Goal: Task Accomplishment & Management: Manage account settings

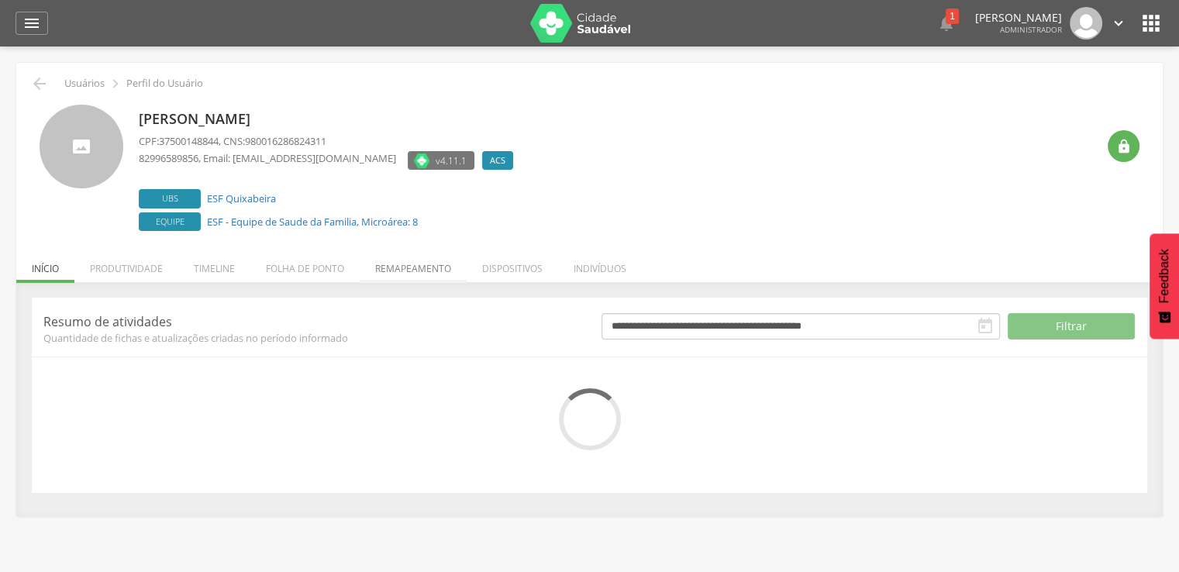
click at [377, 279] on li "Remapeamento" at bounding box center [413, 265] width 107 height 36
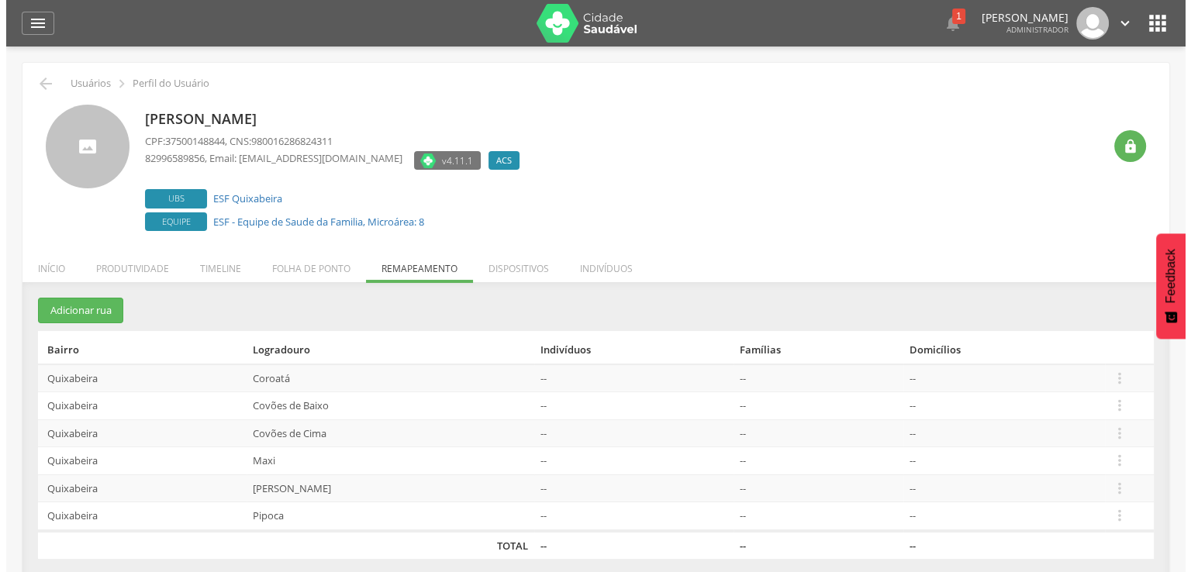
scroll to position [47, 0]
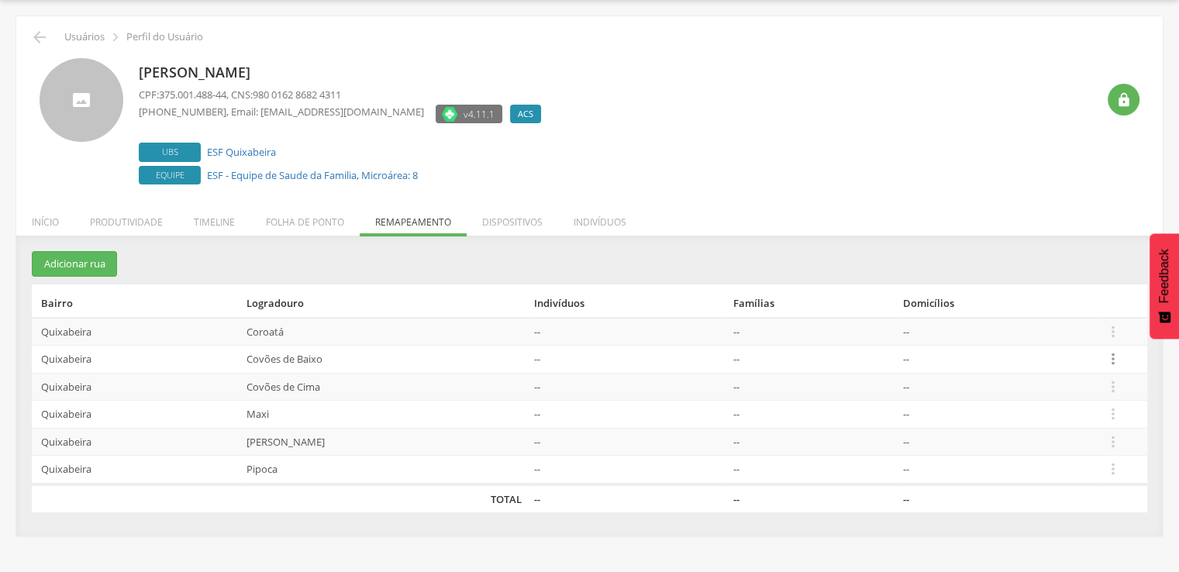
click at [1105, 352] on icon "" at bounding box center [1113, 358] width 17 height 17
click at [1083, 299] on link "Desalocar famílias" at bounding box center [1060, 297] width 123 height 19
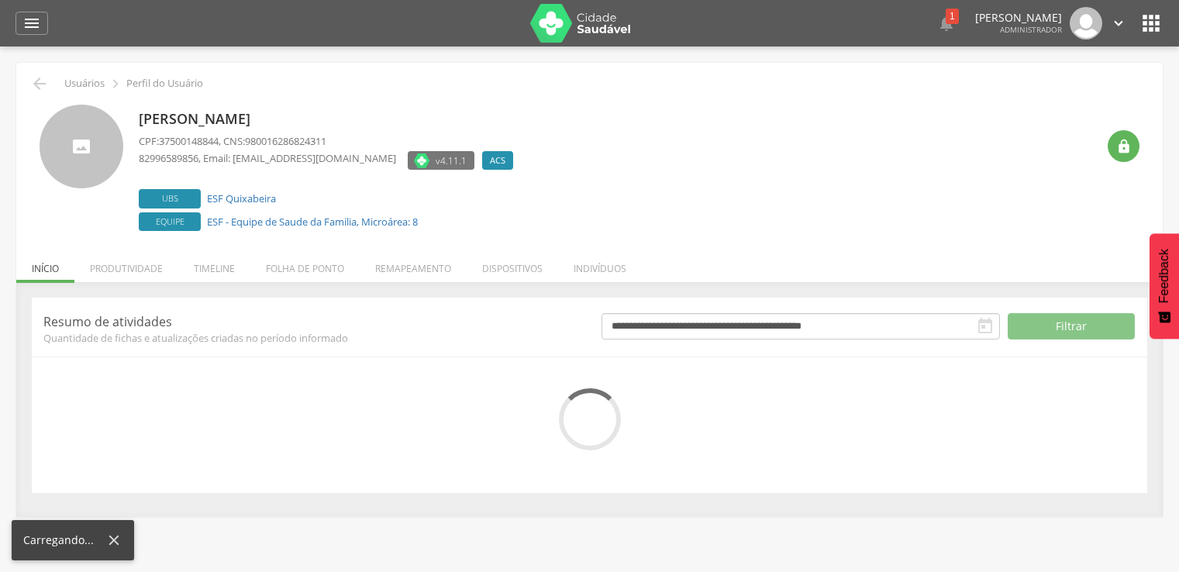
scroll to position [47, 0]
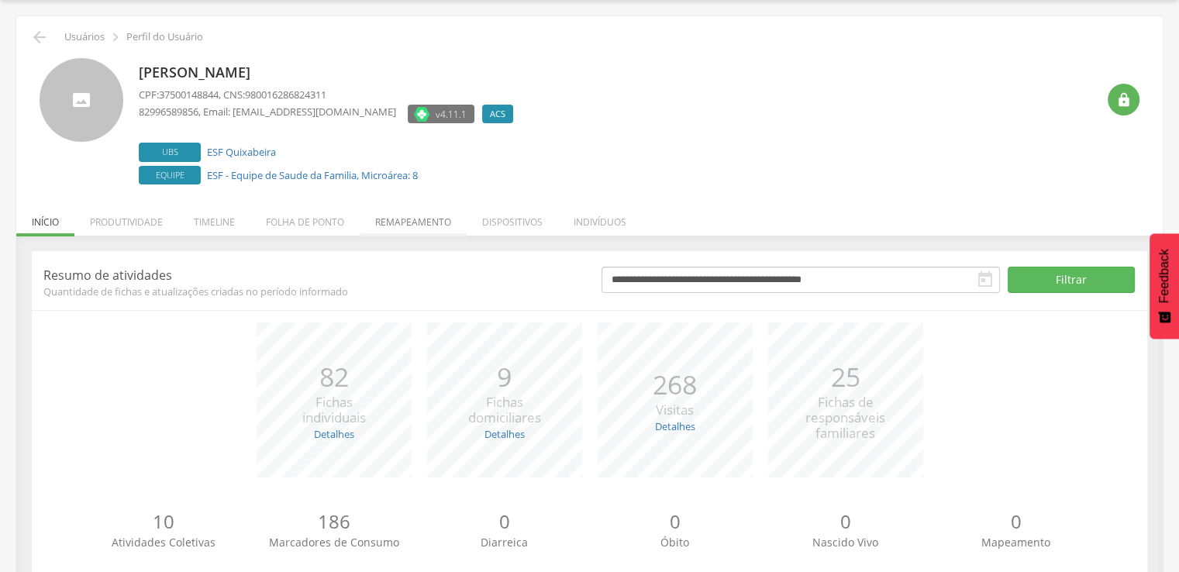
click at [363, 225] on li "Remapeamento" at bounding box center [413, 218] width 107 height 36
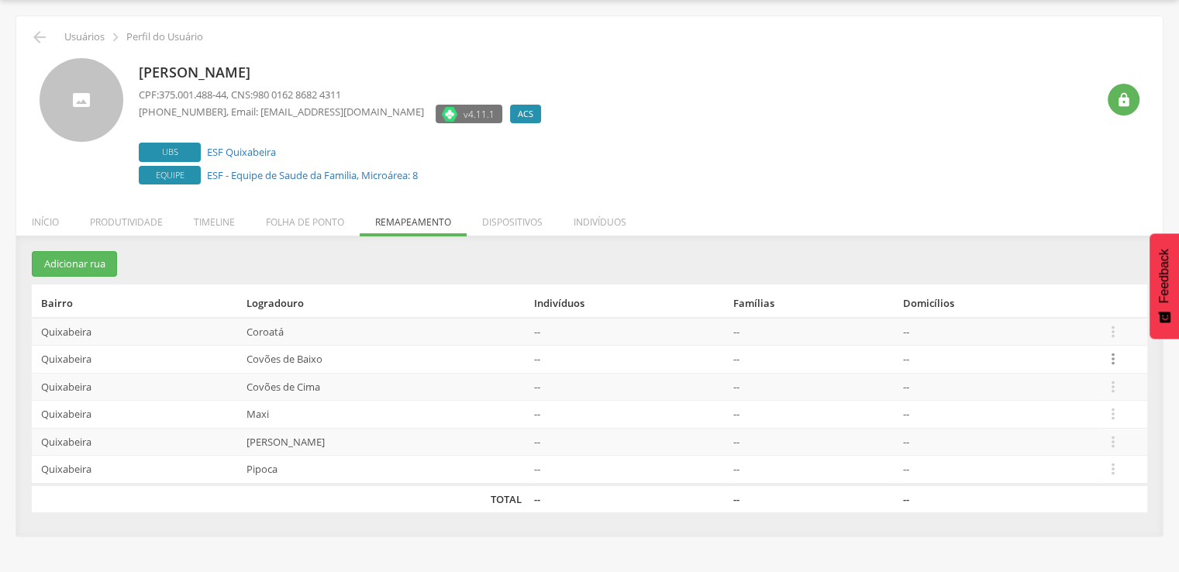
click at [1113, 354] on icon "" at bounding box center [1113, 358] width 17 height 17
click at [1091, 304] on link "Desalocar famílias" at bounding box center [1060, 297] width 123 height 19
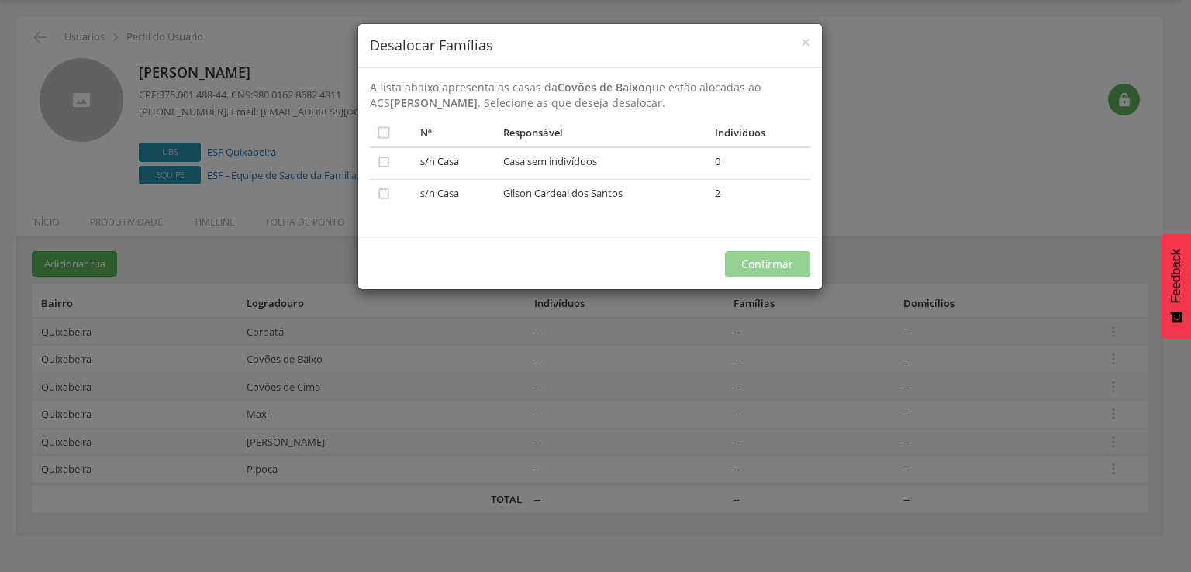
click at [890, 273] on div "× Desalocar Famílias A lista abaixo apresenta as casas da Covões de Baixo que e…" at bounding box center [595, 286] width 1191 height 572
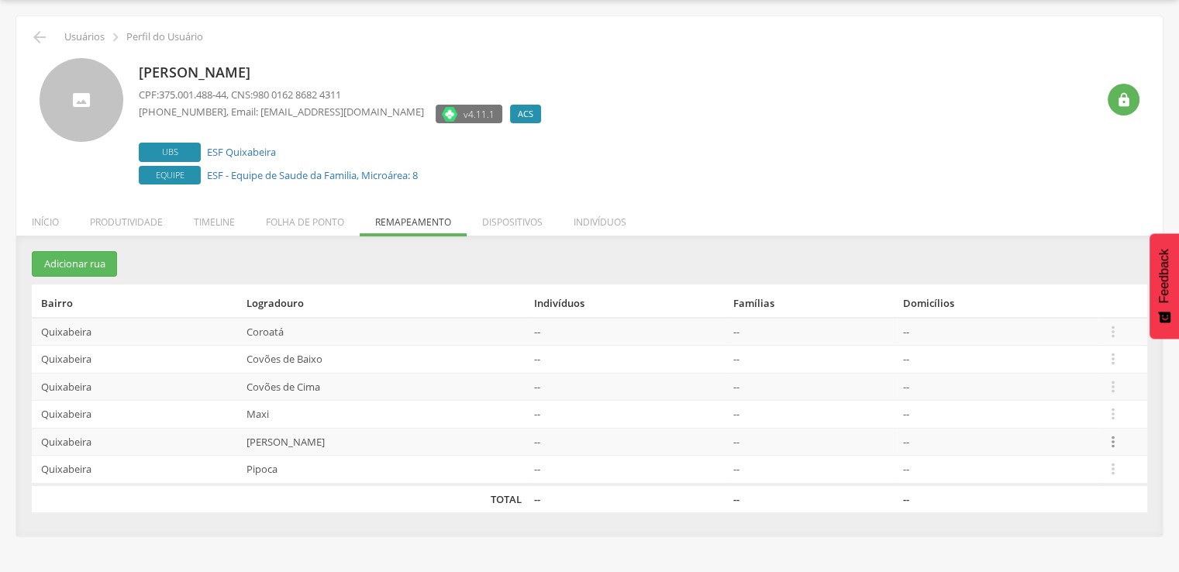
click at [1105, 444] on icon "" at bounding box center [1113, 441] width 17 height 17
click at [1061, 384] on link "Desalocar famílias" at bounding box center [1060, 380] width 123 height 19
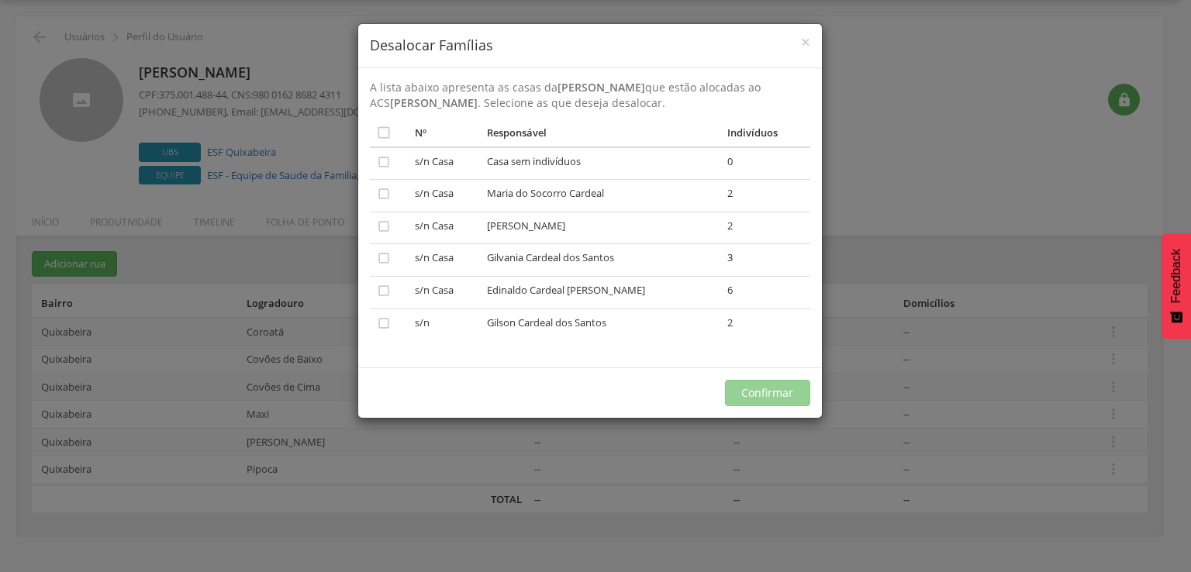
click at [685, 325] on td "Gilson Cardeal dos Santos" at bounding box center [601, 325] width 240 height 32
click at [589, 324] on td "Gilson Cardeal dos Santos" at bounding box center [601, 325] width 240 height 32
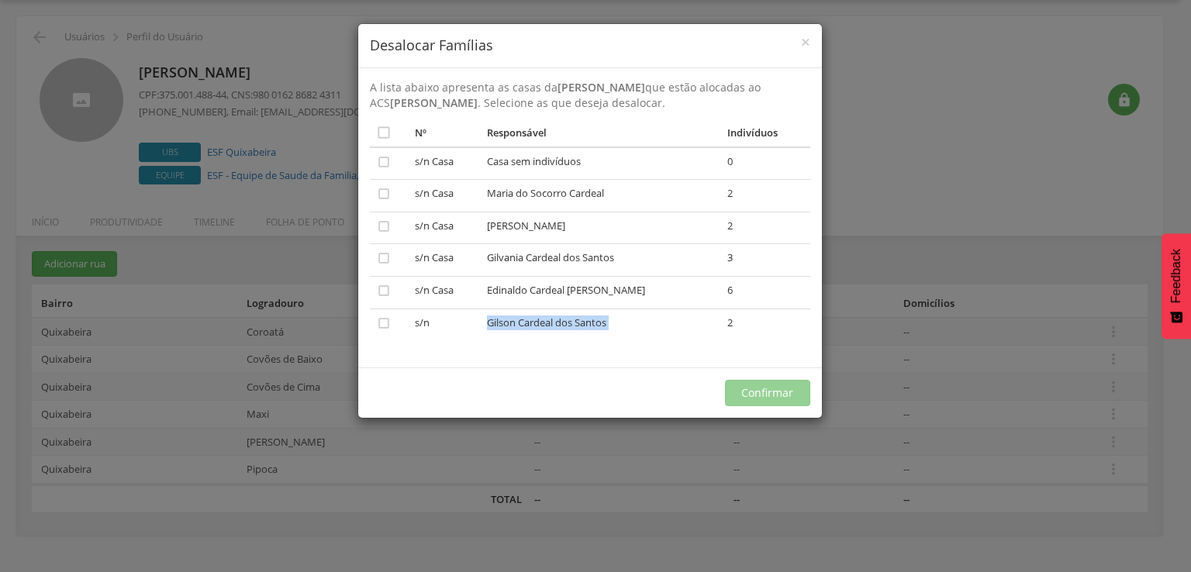
click at [589, 324] on td "Gilson Cardeal dos Santos" at bounding box center [601, 325] width 240 height 32
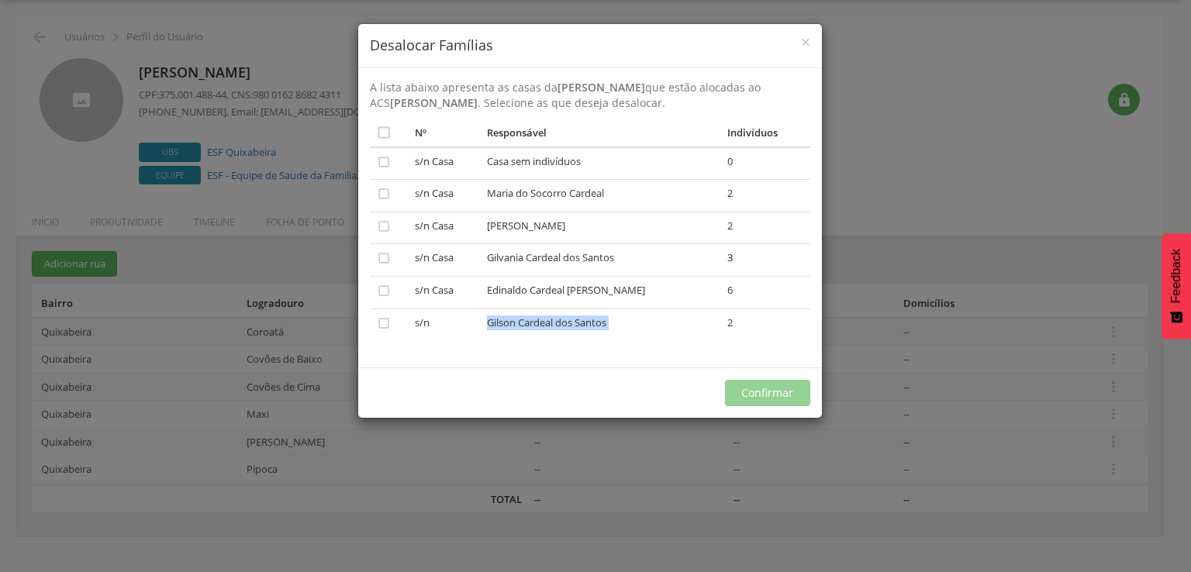
click at [589, 324] on td "Gilson Cardeal dos Santos" at bounding box center [601, 325] width 240 height 32
click at [608, 365] on div "A lista abaixo apresenta as casas da Pau Ferro que estão alocadas ao ACS Maria …" at bounding box center [590, 217] width 464 height 299
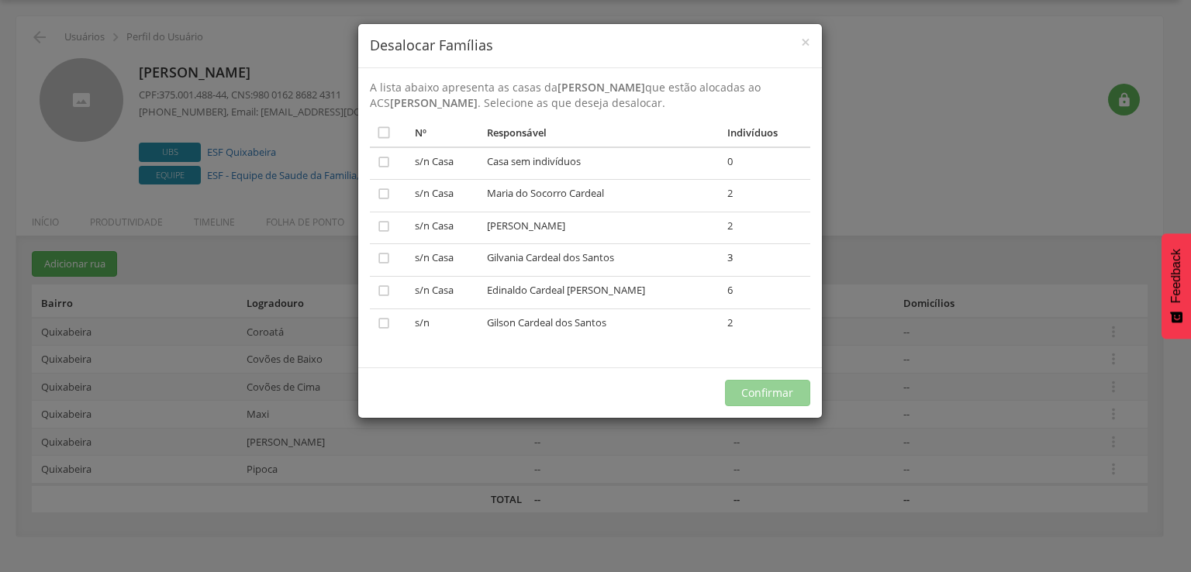
click at [1056, 352] on div "× Desalocar Famílias A lista abaixo apresenta as casas da Pau Ferro que estão a…" at bounding box center [595, 286] width 1191 height 572
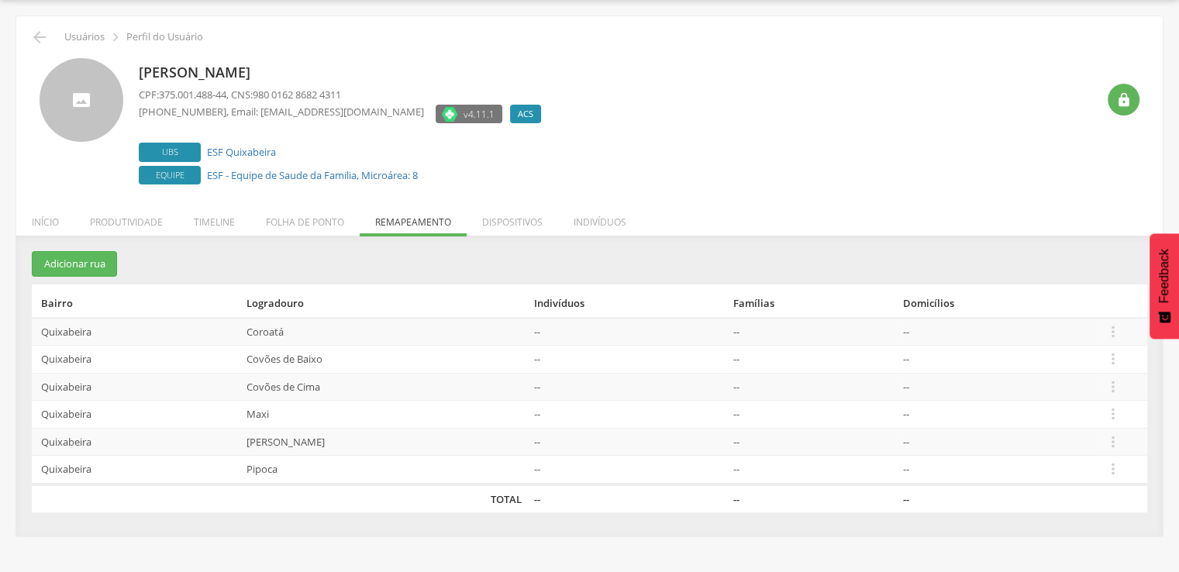
click at [1113, 367] on td " Editar Alocar famílias Desalocar famílias Desvincular ACS" at bounding box center [1123, 360] width 49 height 28
click at [1110, 356] on icon "" at bounding box center [1113, 358] width 17 height 17
click at [1060, 299] on link "Desalocar famílias" at bounding box center [1060, 297] width 123 height 19
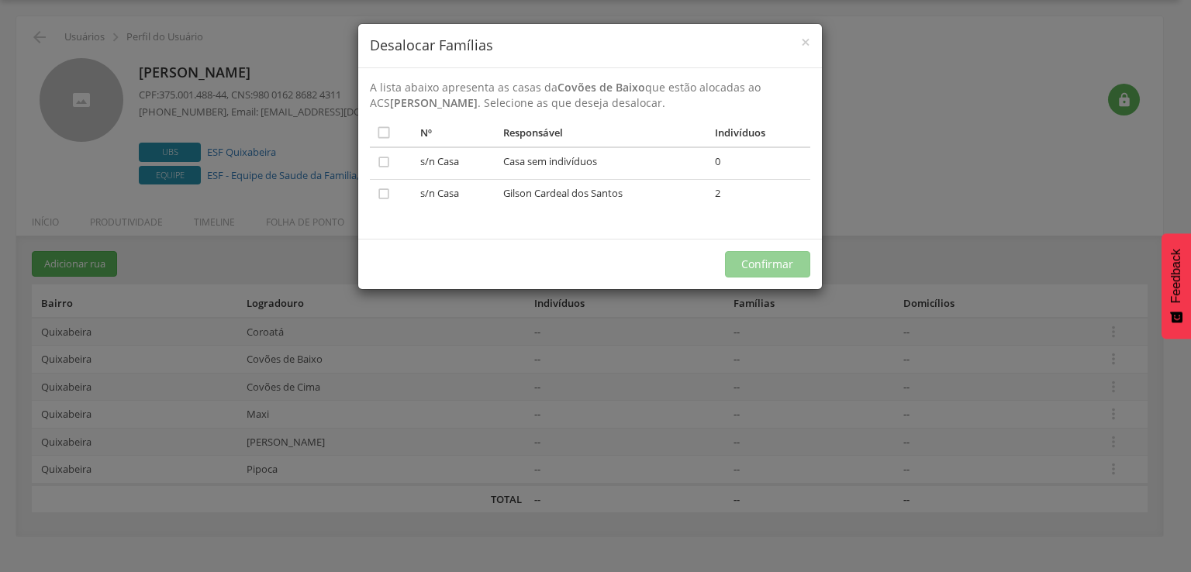
click at [465, 193] on td "s/n Casa" at bounding box center [455, 196] width 82 height 32
click at [385, 190] on icon "" at bounding box center [384, 194] width 16 height 16
click at [774, 259] on button "Confirmar" at bounding box center [767, 264] width 85 height 26
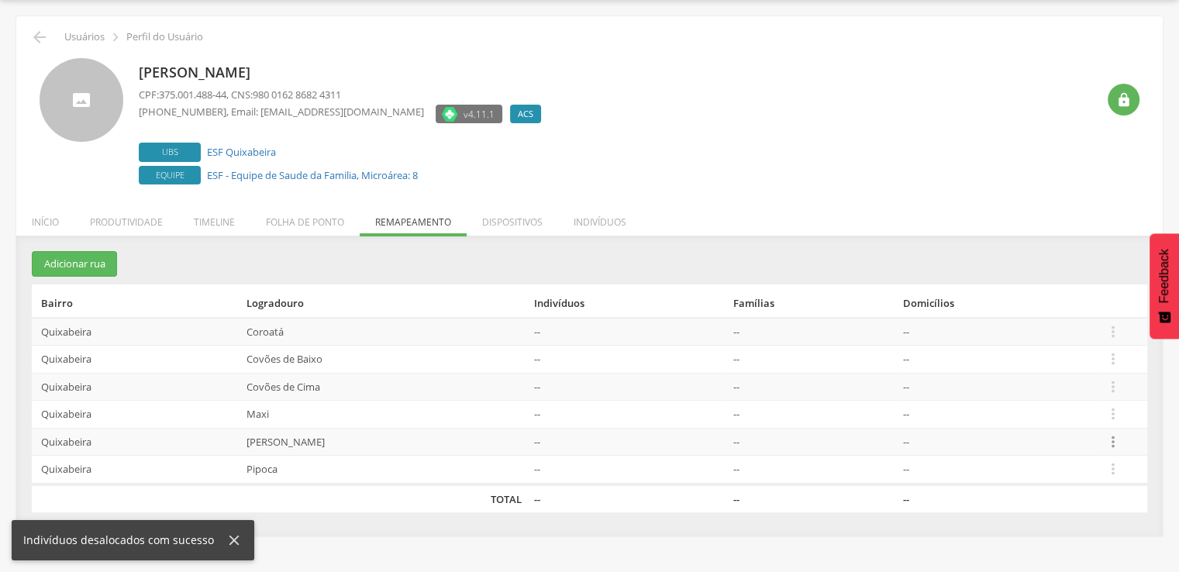
click at [1112, 446] on icon "" at bounding box center [1113, 441] width 17 height 17
click at [1091, 387] on link "Desalocar famílias" at bounding box center [1060, 380] width 123 height 19
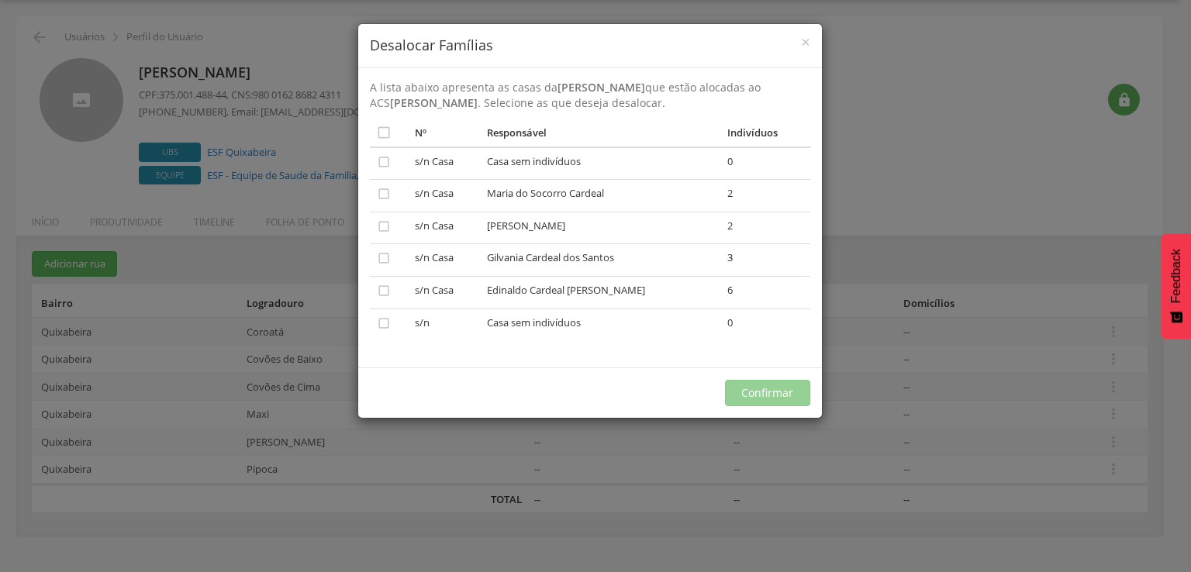
click at [1081, 385] on div "× Desalocar Famílias A lista abaixo apresenta as casas da Pau Ferro que estão a…" at bounding box center [595, 286] width 1191 height 572
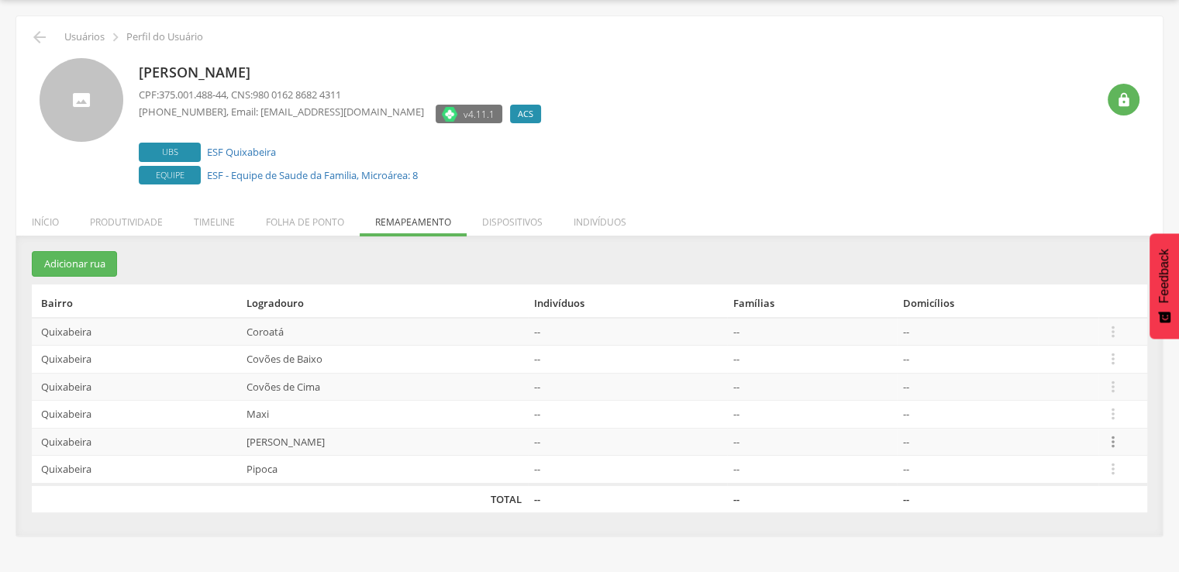
click at [1117, 447] on icon "" at bounding box center [1113, 441] width 17 height 17
click at [1061, 367] on link "Alocar famílias" at bounding box center [1060, 361] width 123 height 19
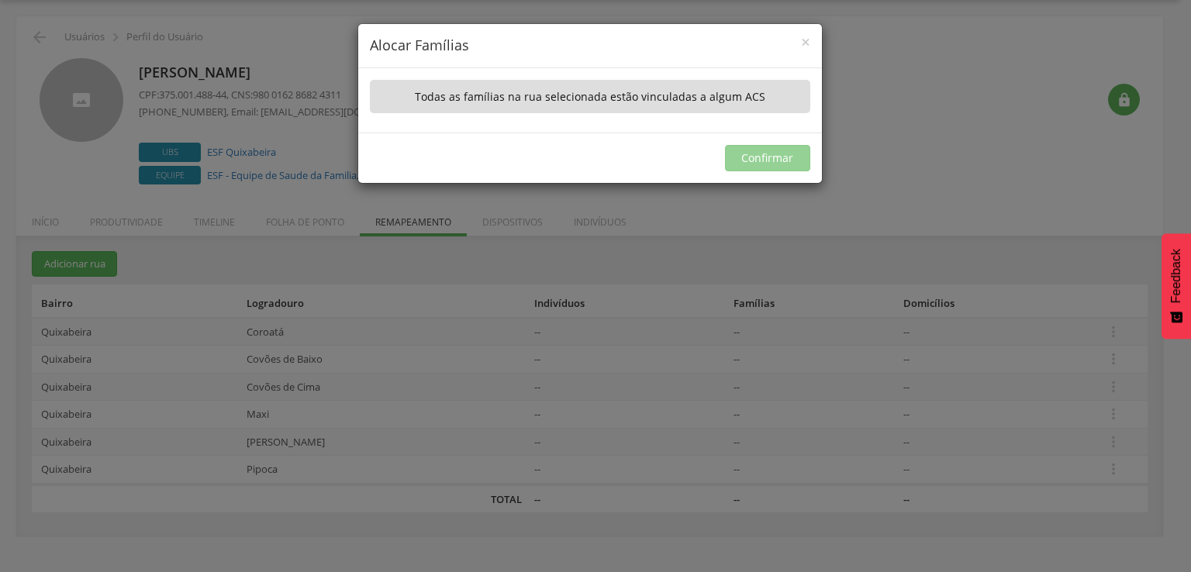
click at [700, 388] on div "× Alocar Famílias A lista abaixo apresenta as casas da Pau Ferro que não estão …" at bounding box center [595, 286] width 1191 height 572
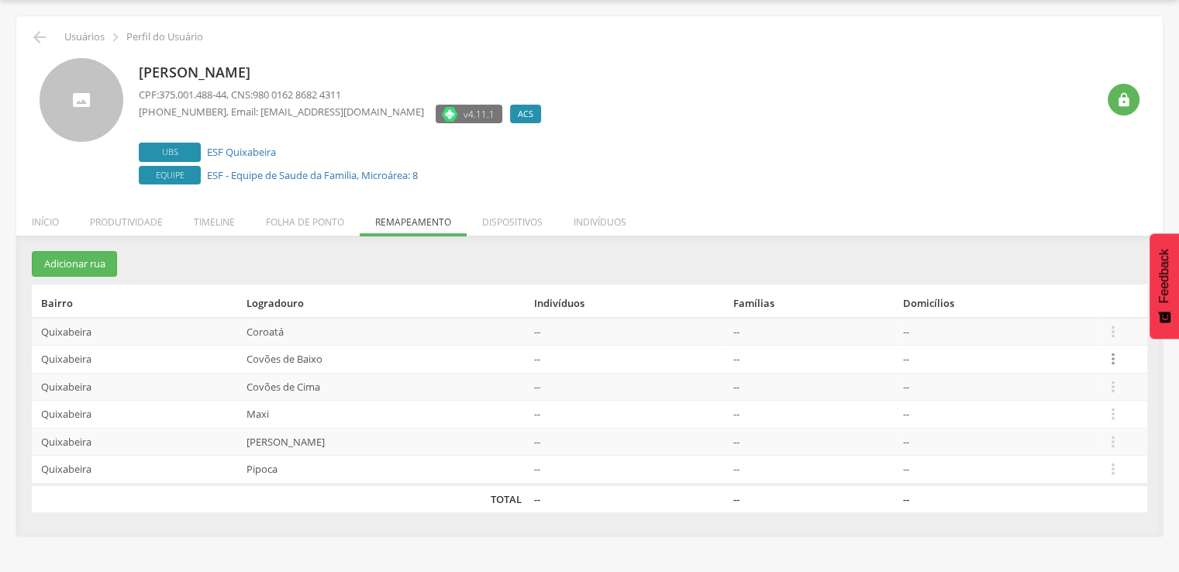
click at [1106, 354] on icon "" at bounding box center [1113, 358] width 17 height 17
click at [1059, 282] on link "Alocar famílias" at bounding box center [1060, 278] width 123 height 19
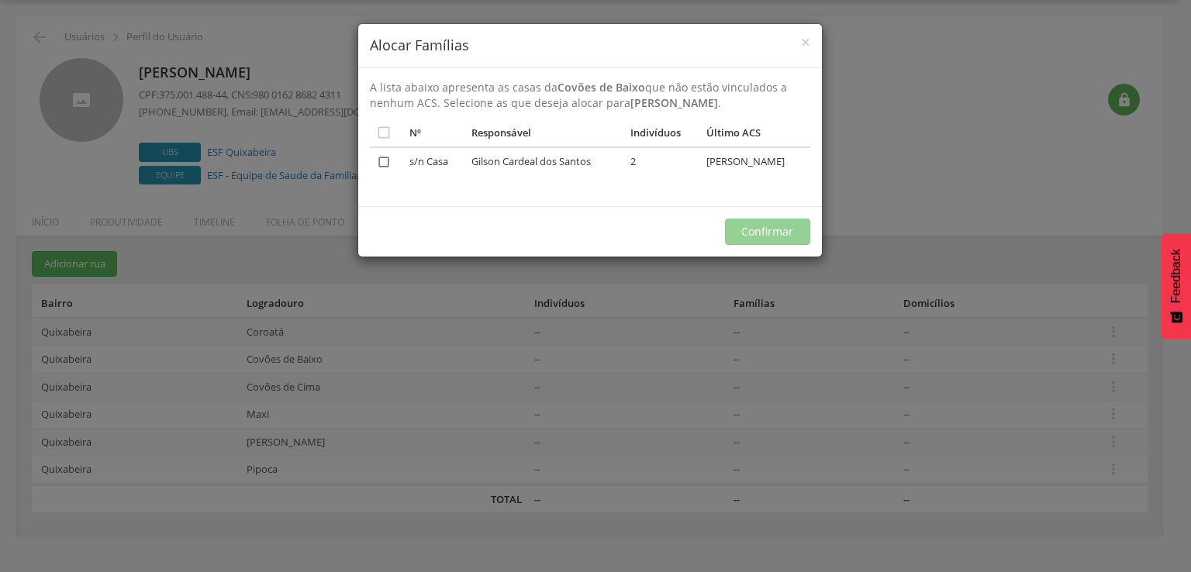
click at [385, 170] on icon "" at bounding box center [384, 162] width 16 height 16
click at [780, 245] on button "Confirmar" at bounding box center [767, 232] width 85 height 26
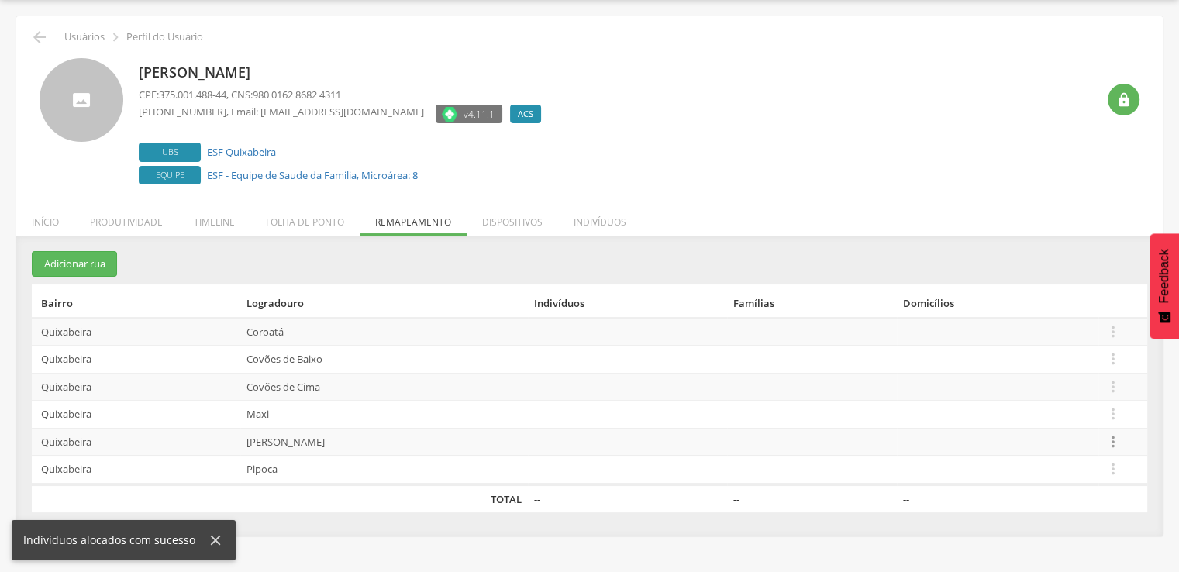
click at [1115, 442] on icon "" at bounding box center [1113, 441] width 17 height 17
click at [1099, 374] on link "Desalocar famílias" at bounding box center [1060, 380] width 123 height 19
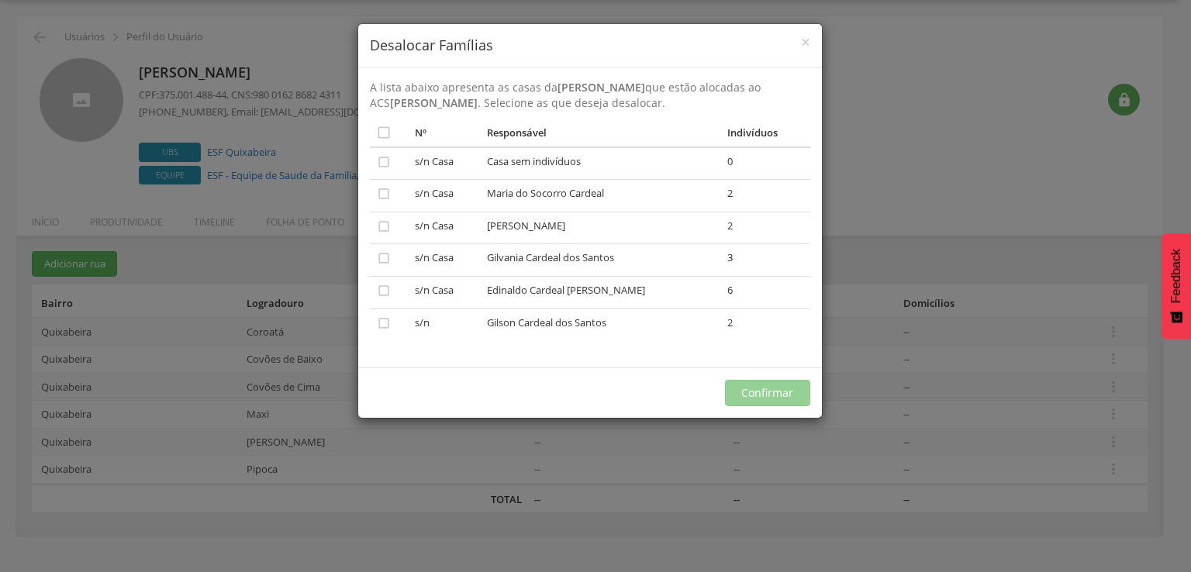
click at [1097, 374] on div "× Desalocar Famílias A lista abaixo apresenta as casas da Pau Ferro que estão a…" at bounding box center [595, 286] width 1191 height 572
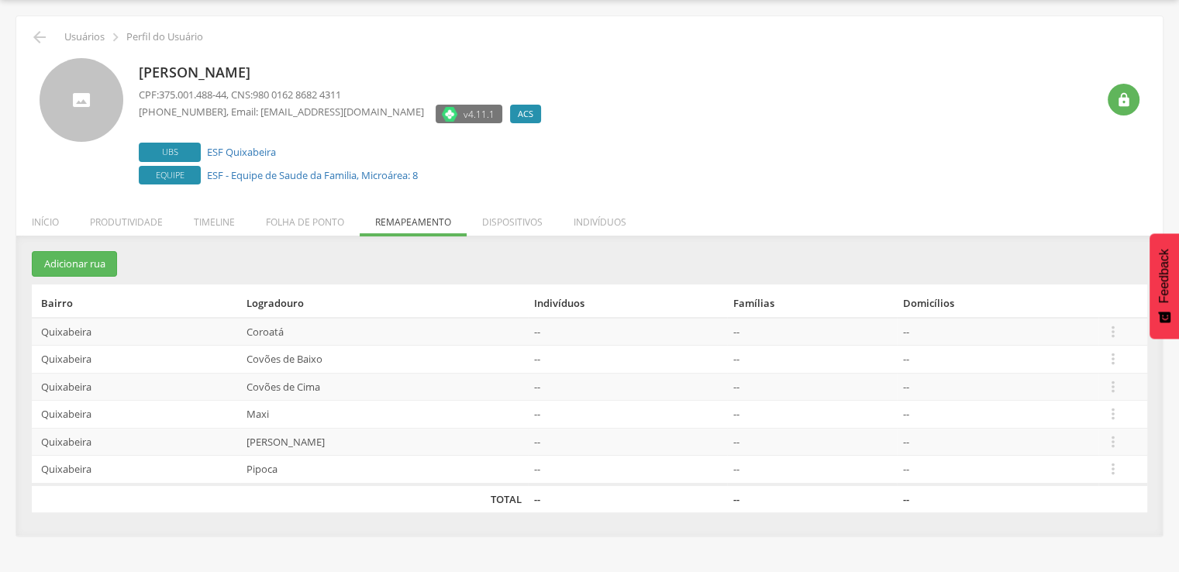
click at [1109, 368] on td " Editar Alocar famílias Desalocar famílias Desvincular ACS" at bounding box center [1123, 360] width 49 height 28
click at [1115, 355] on icon "" at bounding box center [1113, 358] width 17 height 17
click at [1020, 299] on link "Desalocar famílias" at bounding box center [1060, 297] width 123 height 19
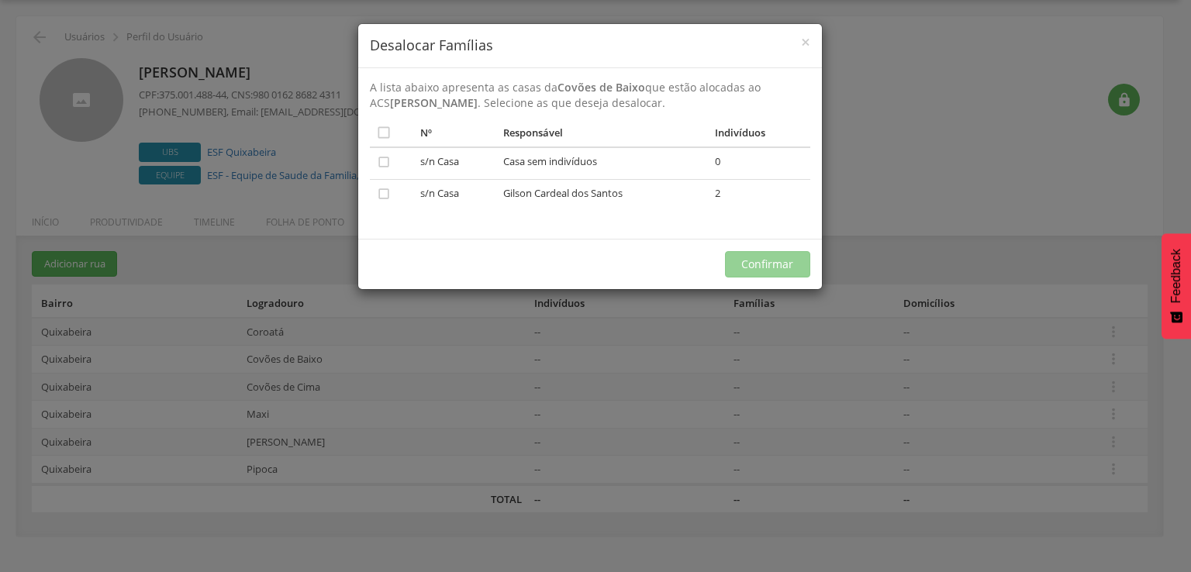
click at [493, 388] on div "× Desalocar Famílias A lista abaixo apresenta as casas da Covões de Baixo que e…" at bounding box center [595, 286] width 1191 height 572
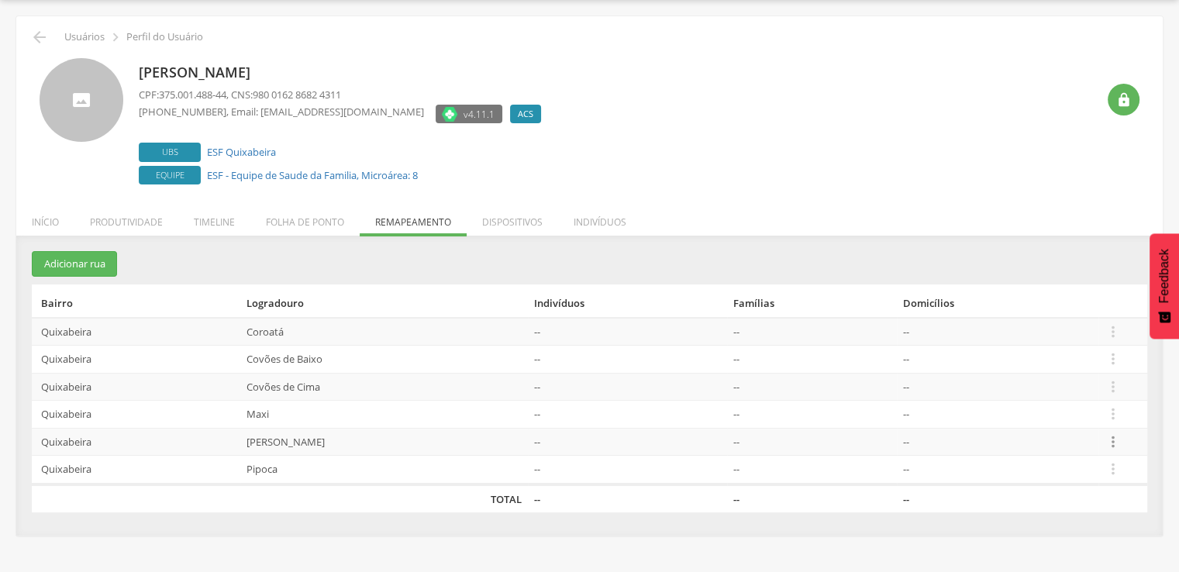
click at [1107, 435] on icon "" at bounding box center [1113, 441] width 17 height 17
click at [1077, 379] on link "Desalocar famílias" at bounding box center [1060, 380] width 123 height 19
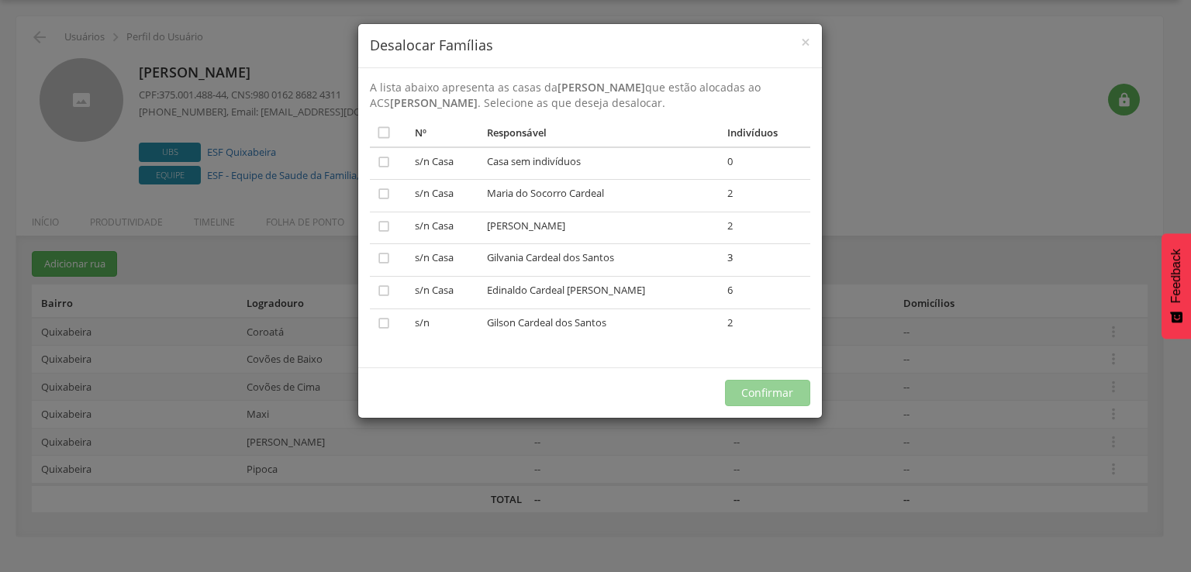
click at [920, 395] on div "× Desalocar Famílias A lista abaixo apresenta as casas da Pau Ferro que estão a…" at bounding box center [595, 286] width 1191 height 572
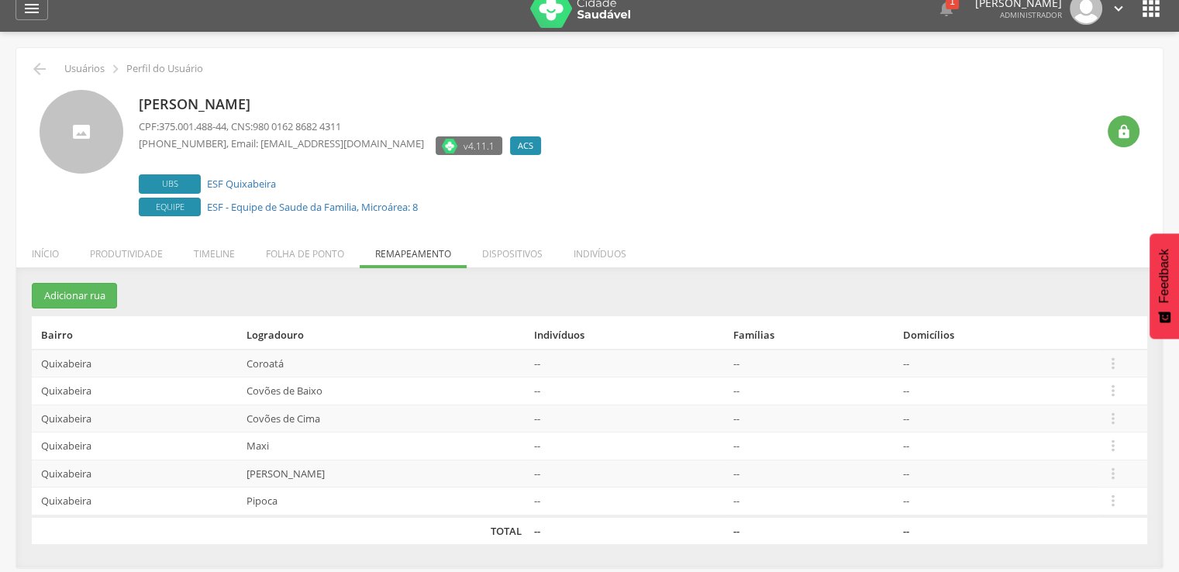
scroll to position [0, 0]
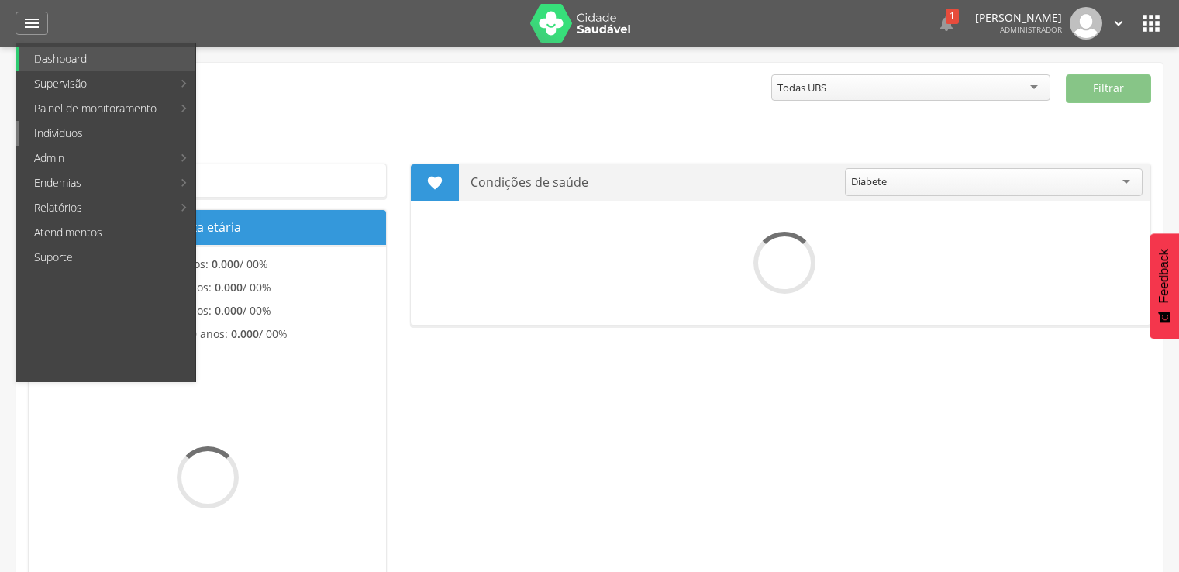
click at [73, 134] on link "Indivíduos" at bounding box center [107, 133] width 177 height 25
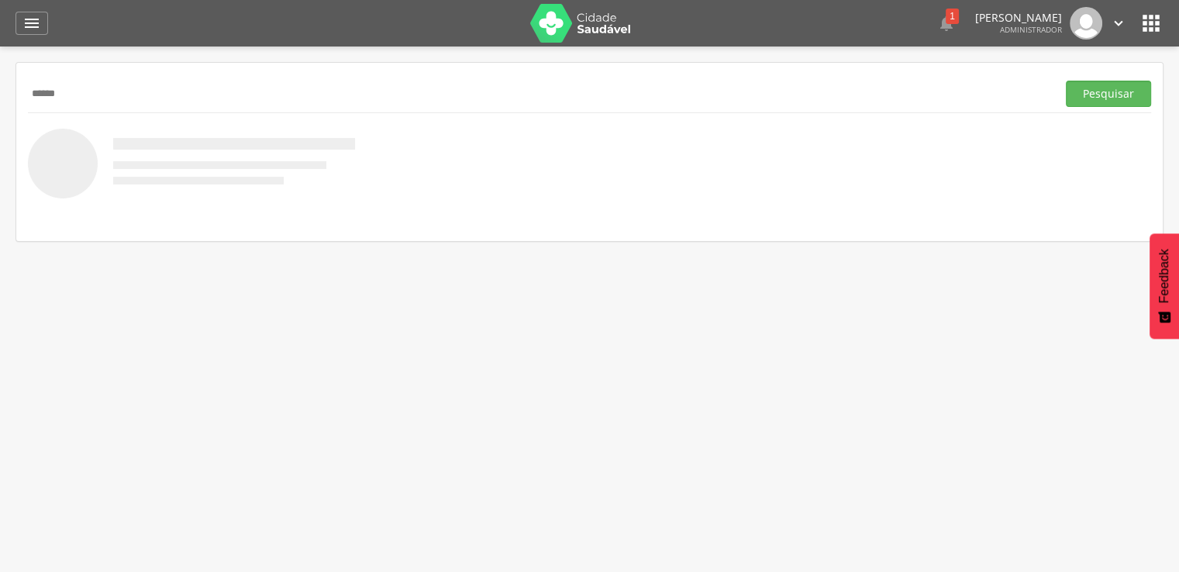
click at [1066, 81] on button "Pesquisar" at bounding box center [1108, 94] width 85 height 26
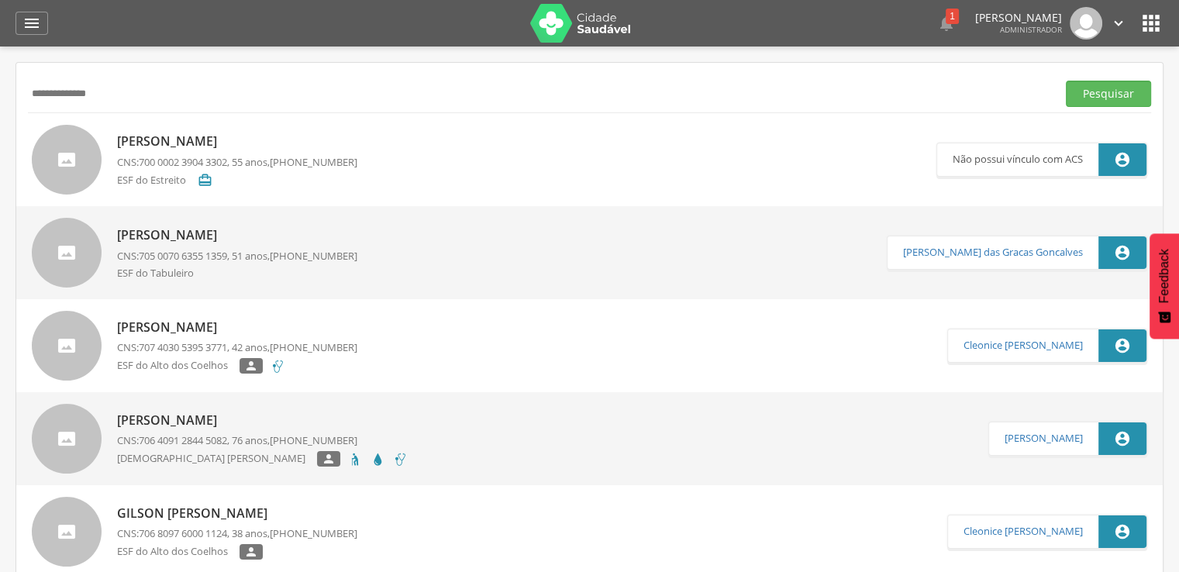
type input "**********"
click at [1066, 81] on button "Pesquisar" at bounding box center [1108, 94] width 85 height 26
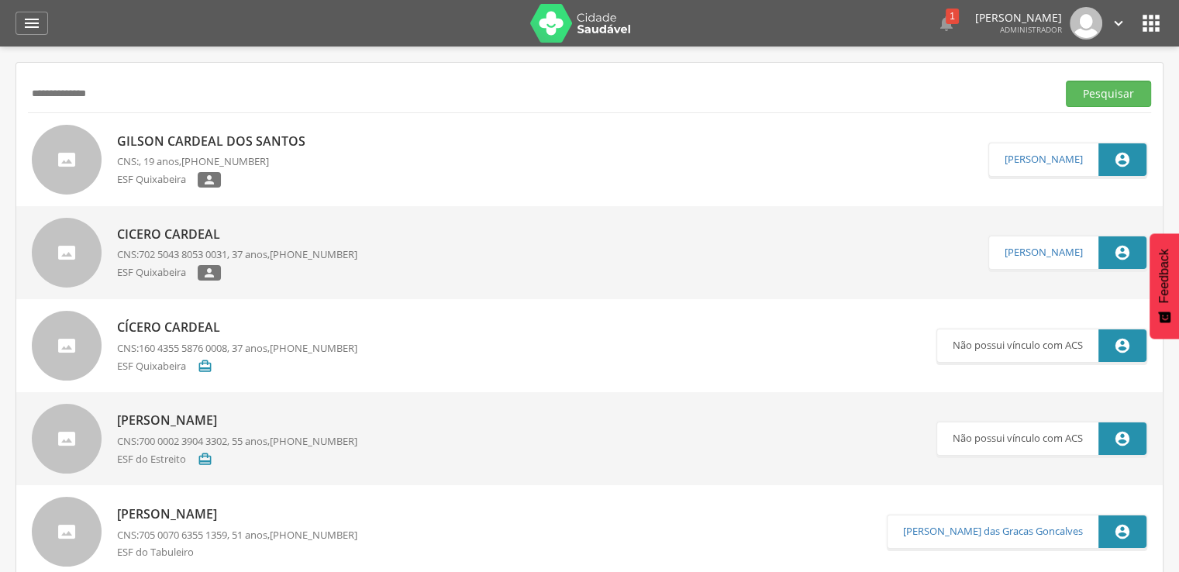
click at [254, 143] on p "Gilson Cardeal dos Santos" at bounding box center [215, 142] width 196 height 18
type input "**********"
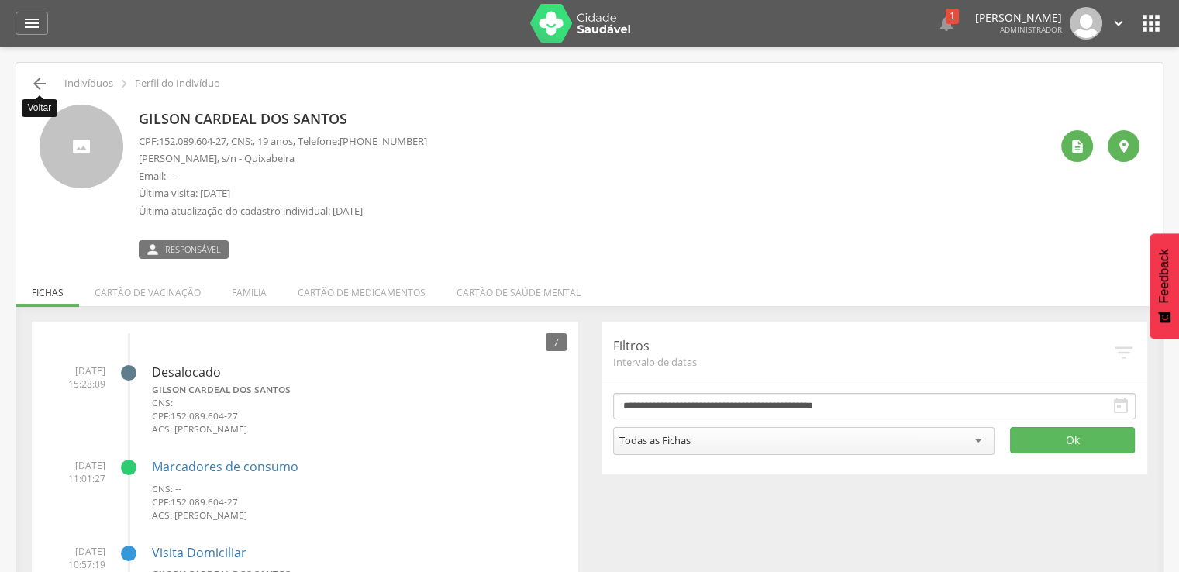
click at [44, 87] on icon "" at bounding box center [39, 83] width 19 height 19
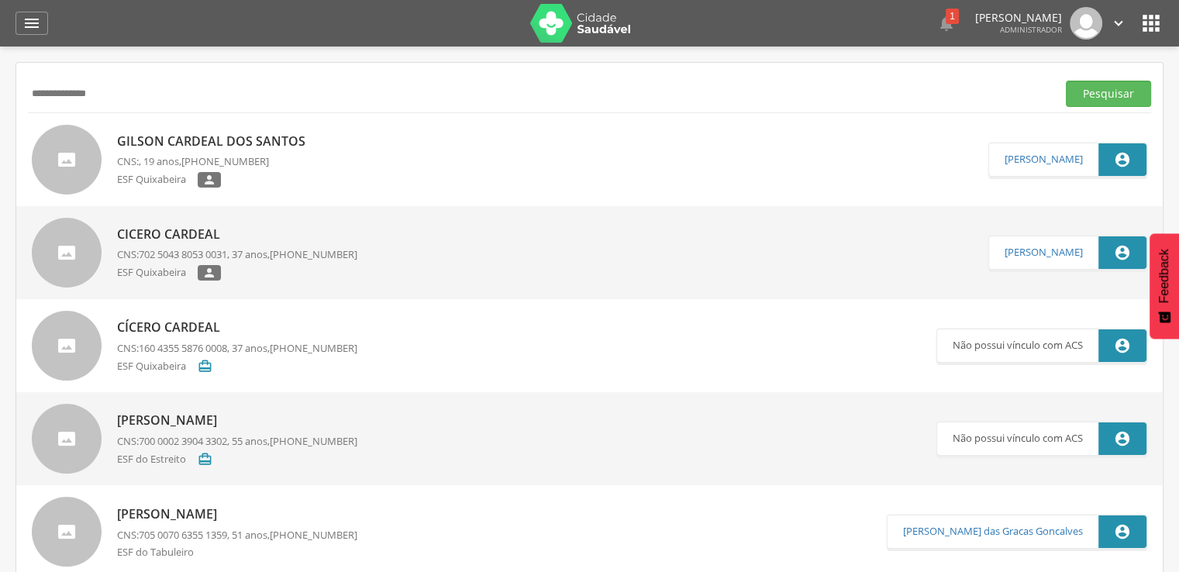
click at [96, 95] on input "**********" at bounding box center [539, 94] width 1023 height 26
click at [103, 95] on input "**********" at bounding box center [539, 94] width 1023 height 26
click at [102, 95] on input "**********" at bounding box center [539, 94] width 1023 height 26
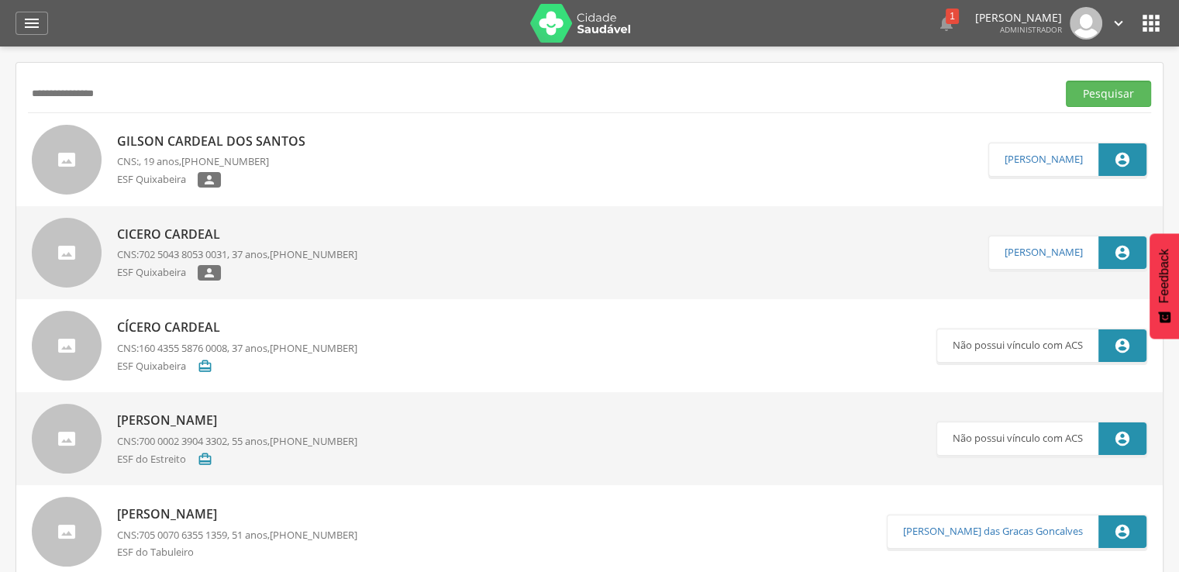
click at [1066, 81] on button "Pesquisar" at bounding box center [1108, 94] width 85 height 26
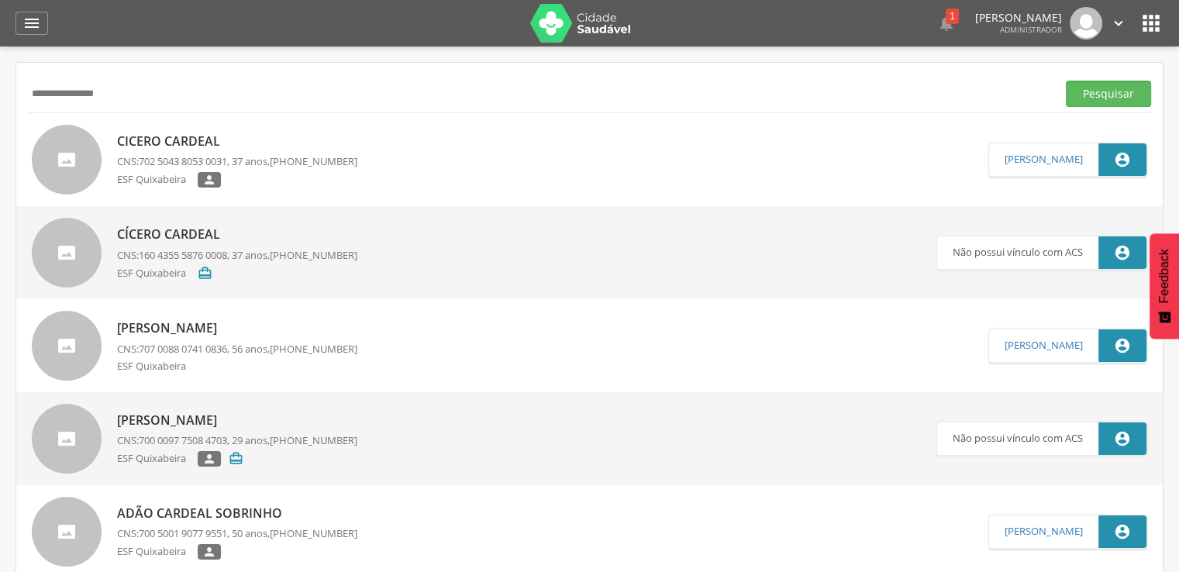
click at [209, 95] on input "**********" at bounding box center [539, 94] width 1023 height 26
type input "*"
type input "**********"
click at [1066, 81] on button "Pesquisar" at bounding box center [1108, 94] width 85 height 26
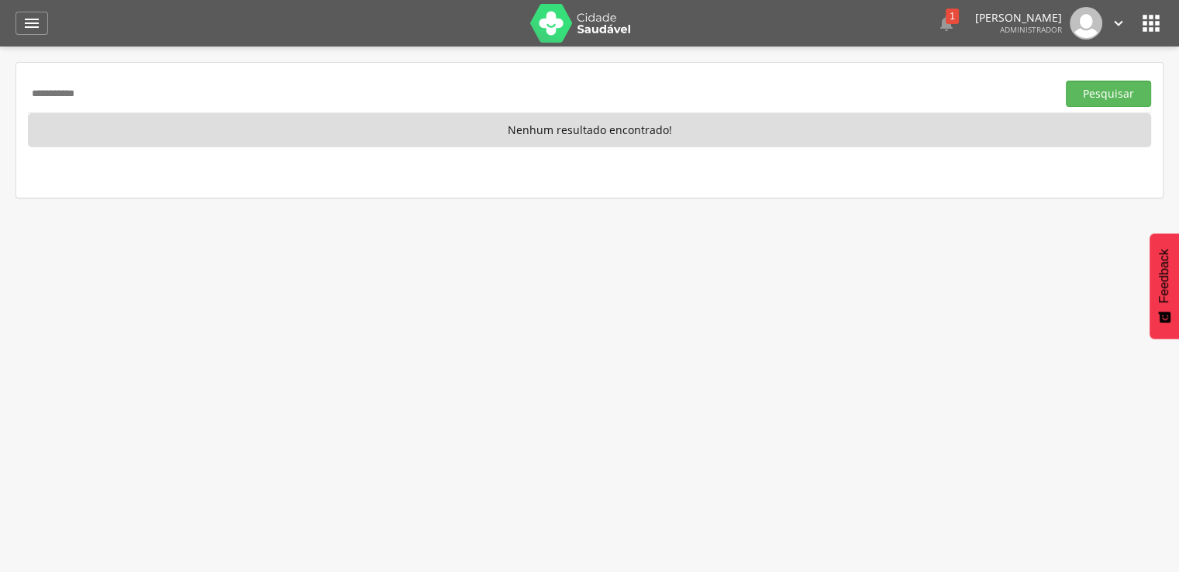
click at [91, 89] on input "**********" at bounding box center [539, 94] width 1023 height 26
click at [1066, 81] on button "Pesquisar" at bounding box center [1108, 94] width 85 height 26
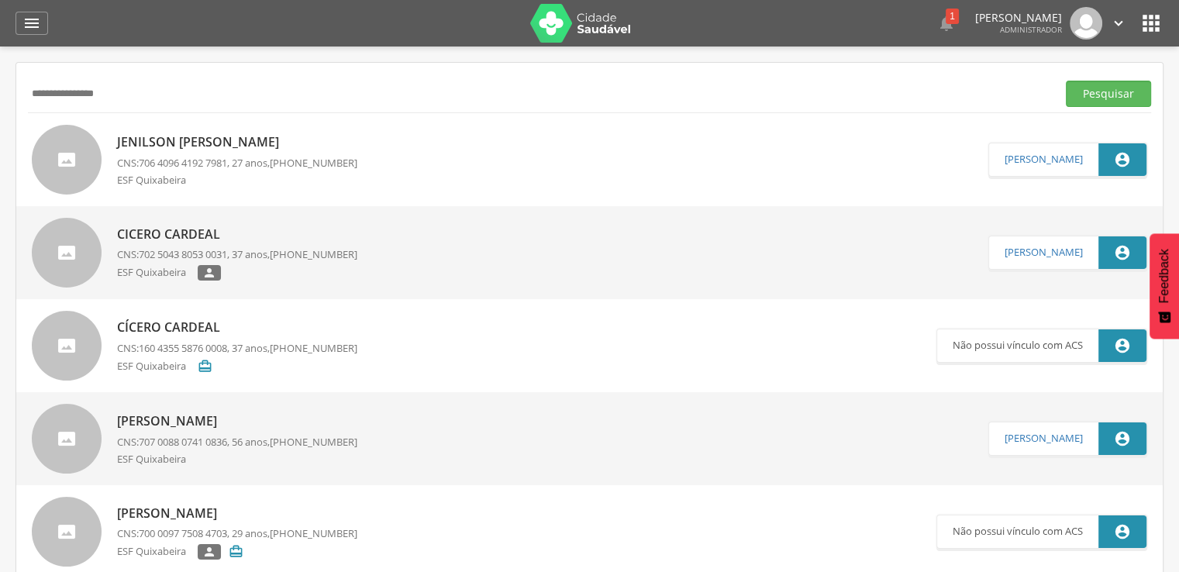
click at [210, 145] on p "Jenilson Cardeal da Silva" at bounding box center [237, 142] width 240 height 18
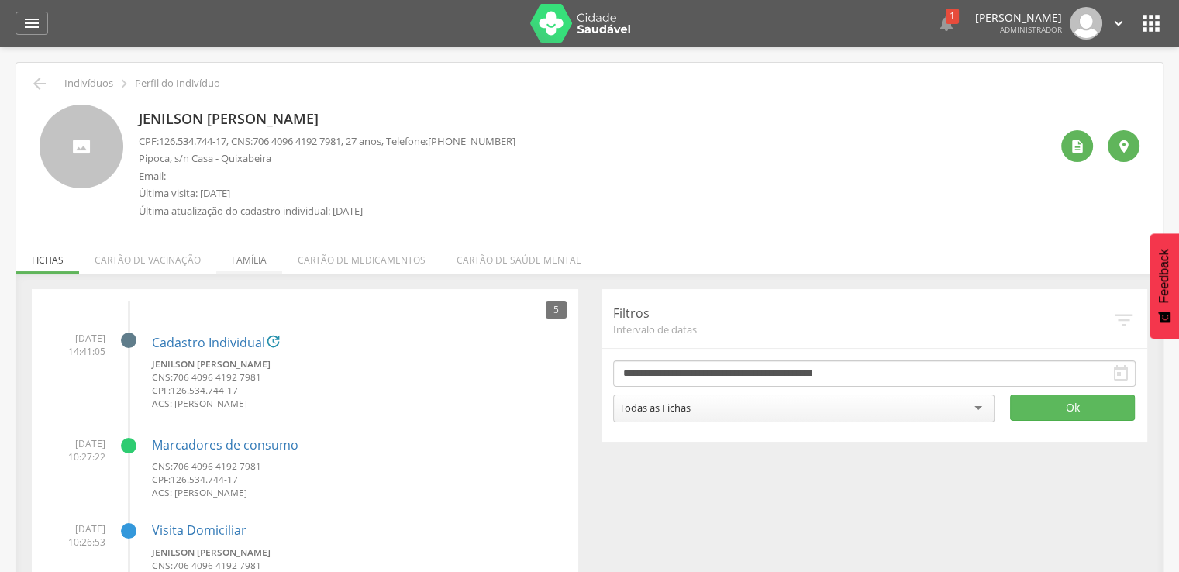
click at [261, 257] on li "Família" at bounding box center [249, 256] width 66 height 36
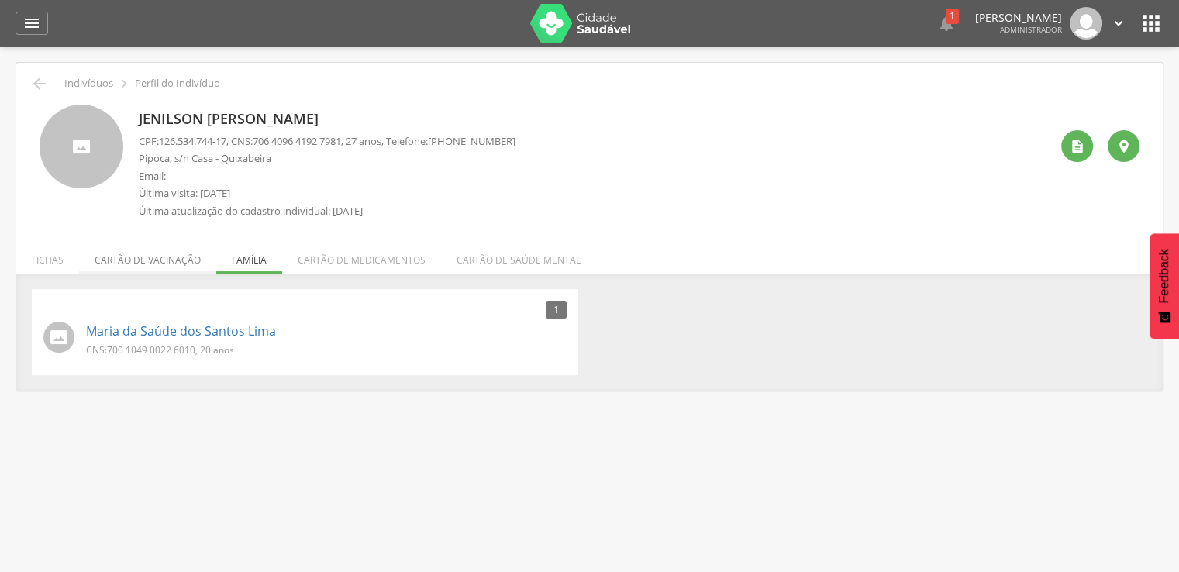
click at [189, 264] on li "Cartão de vacinação" at bounding box center [147, 256] width 137 height 36
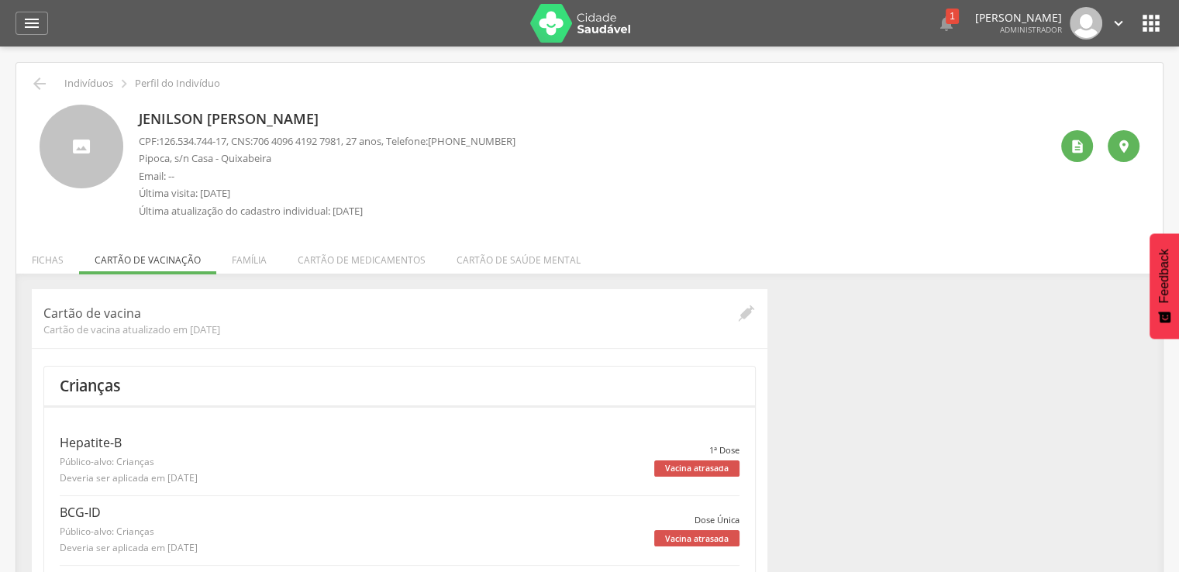
click at [81, 265] on ul "Fichas Cartão de vacinação Família Cartão de medicamentos Cartão de saúde mental" at bounding box center [589, 260] width 1147 height 13
drag, startPoint x: 71, startPoint y: 259, endPoint x: 74, endPoint y: 267, distance: 8.4
click at [74, 267] on li "Fichas" at bounding box center [47, 256] width 63 height 36
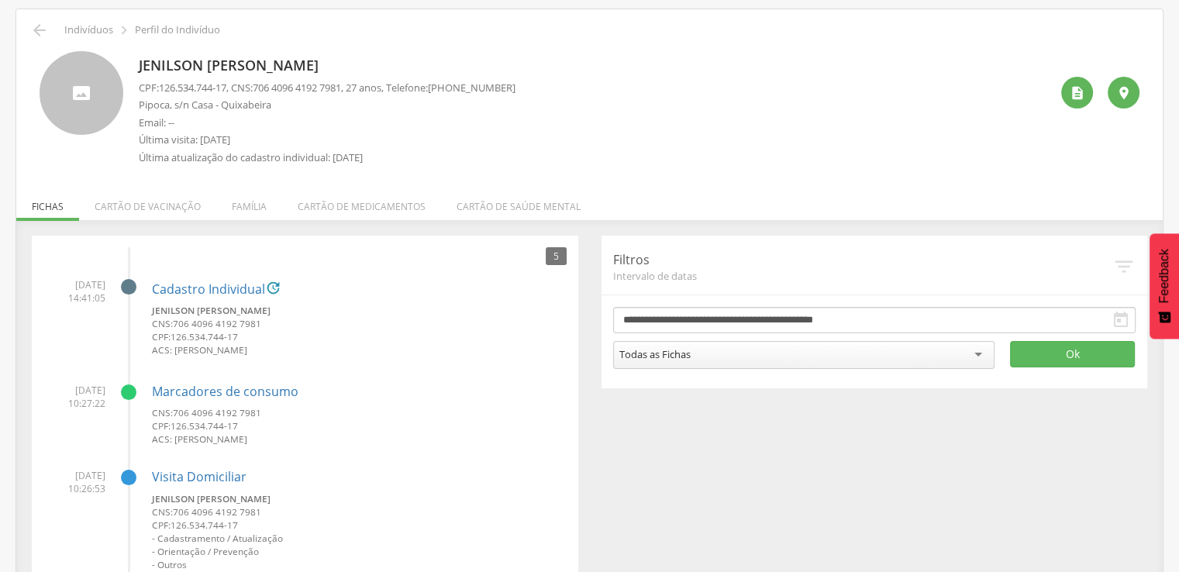
scroll to position [78, 0]
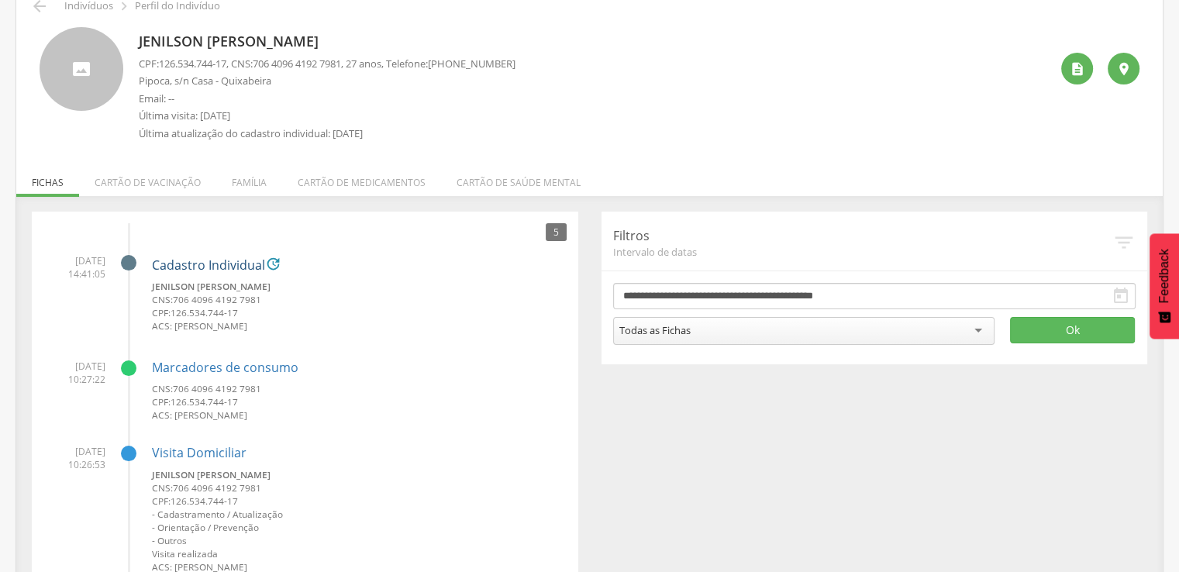
click at [216, 265] on link "Cadastro Individual" at bounding box center [208, 266] width 113 height 14
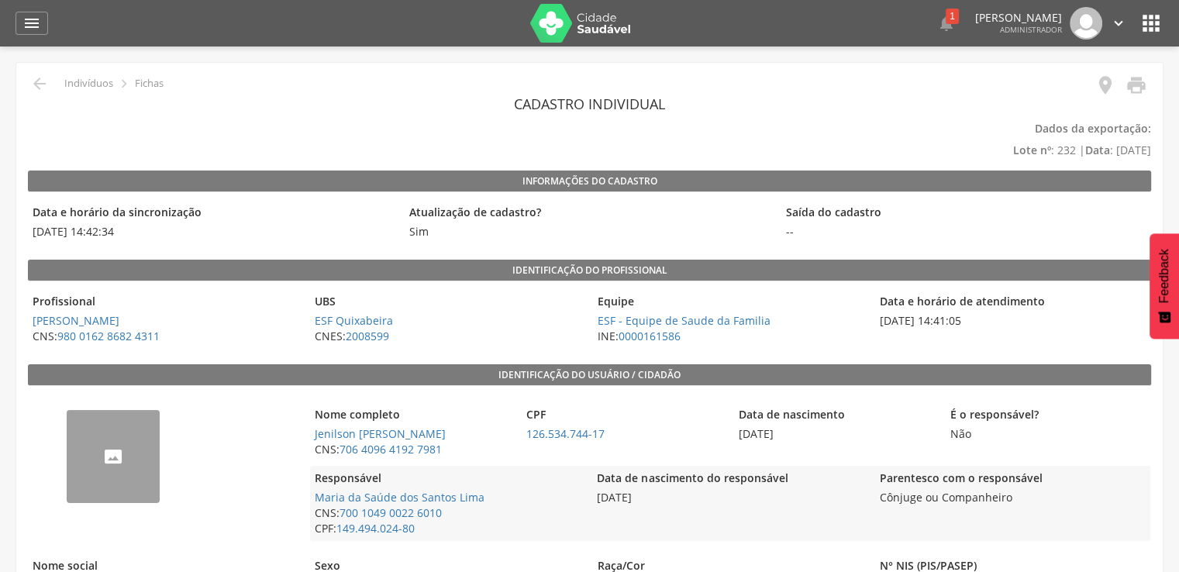
click at [40, 81] on icon "" at bounding box center [39, 83] width 19 height 19
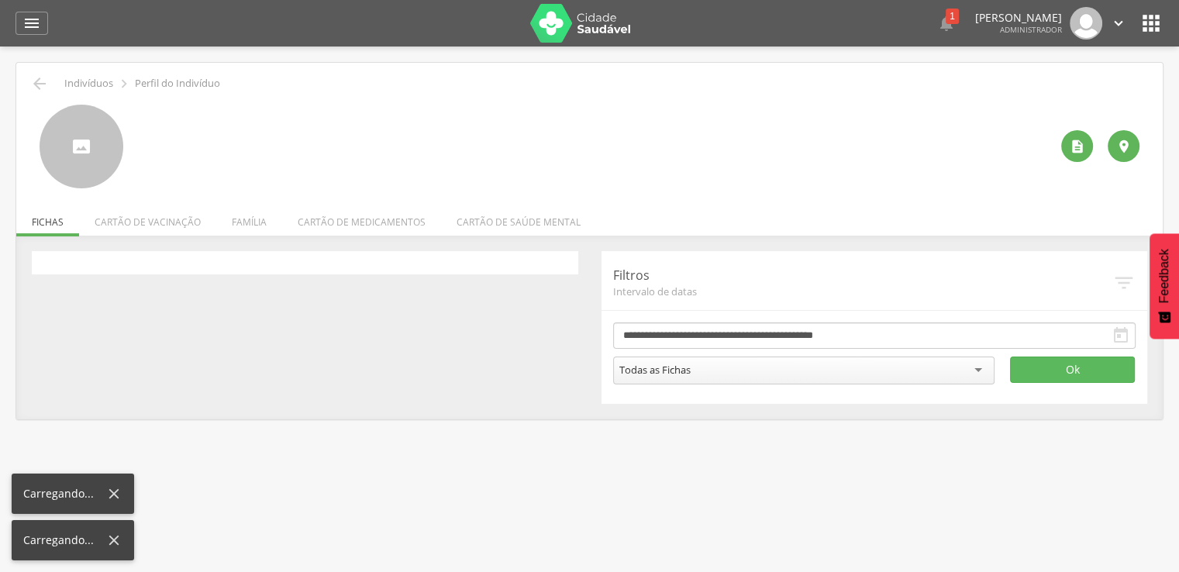
scroll to position [47, 0]
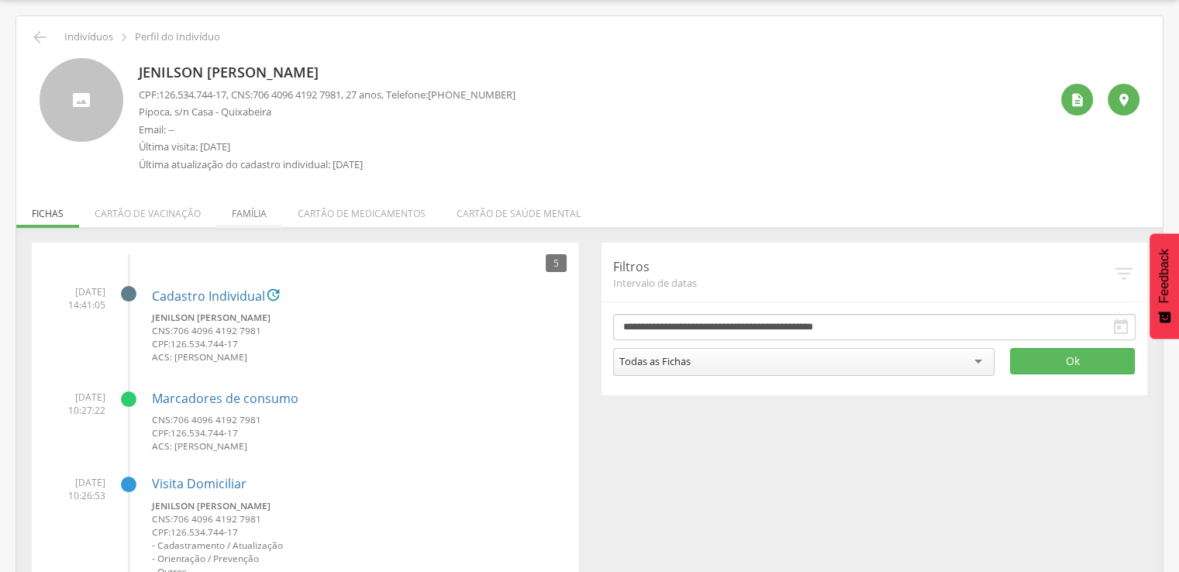
click at [255, 215] on li "Família" at bounding box center [249, 210] width 66 height 36
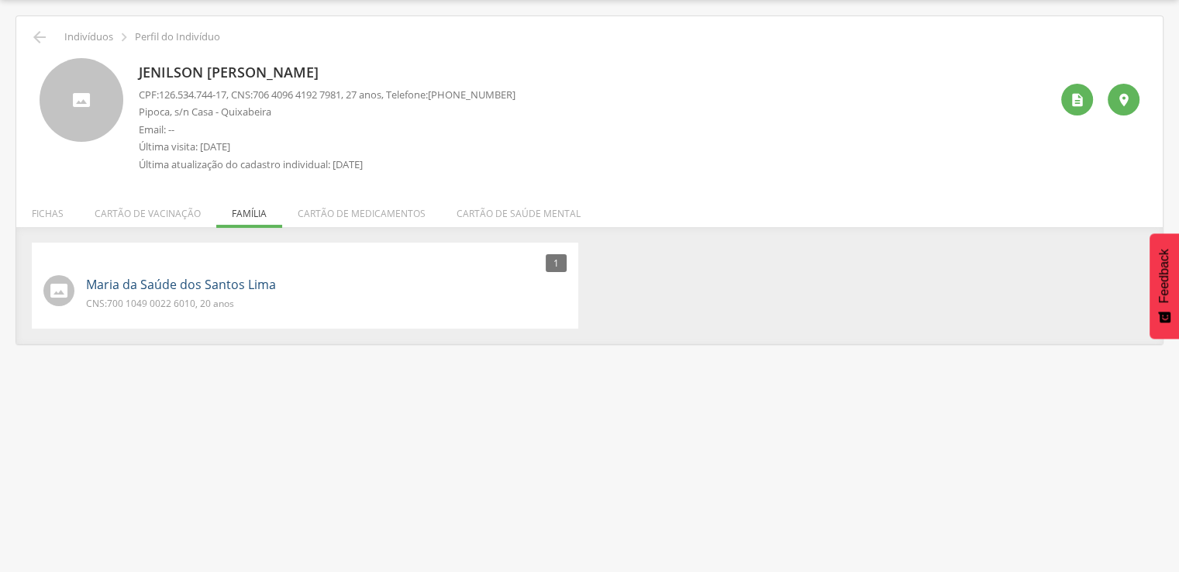
click at [227, 279] on link "Maria da Saúde dos Santos Lima" at bounding box center [181, 285] width 190 height 18
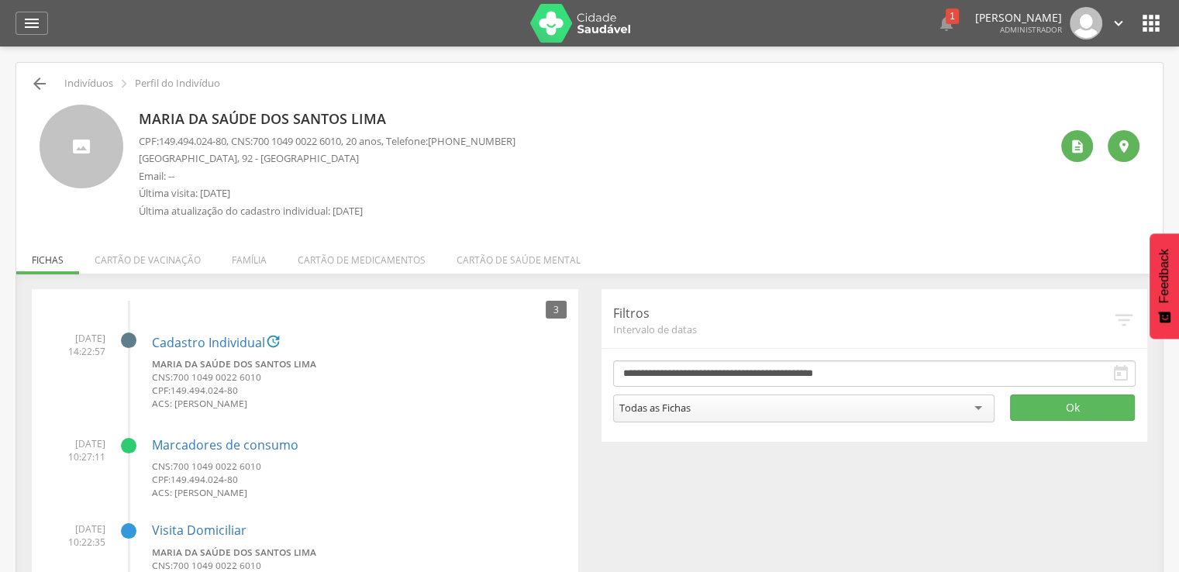
click at [44, 84] on icon "" at bounding box center [39, 83] width 19 height 19
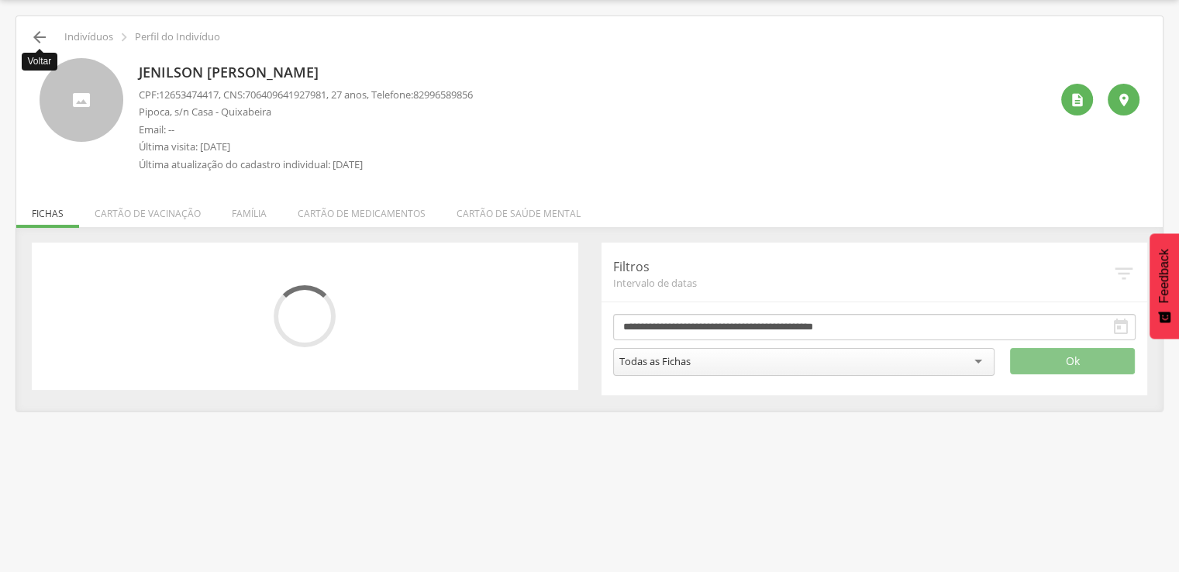
click at [38, 41] on icon "" at bounding box center [39, 37] width 19 height 19
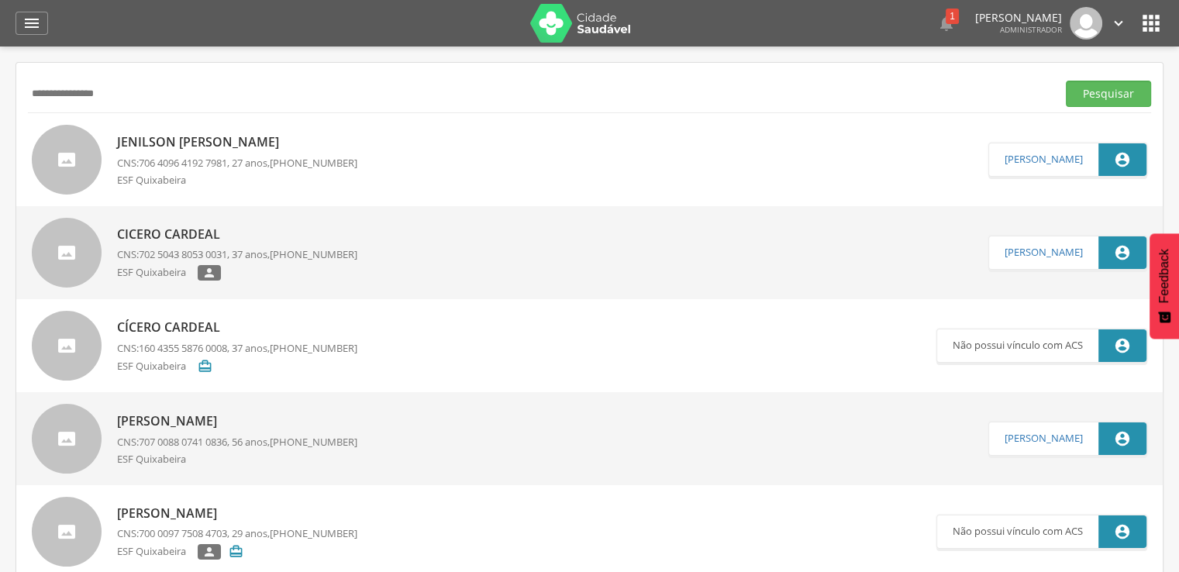
drag, startPoint x: 158, startPoint y: 95, endPoint x: 30, endPoint y: 100, distance: 128.0
click at [37, 100] on input "**********" at bounding box center [539, 94] width 1023 height 26
type input "*"
type input "**********"
click at [1066, 81] on button "Pesquisar" at bounding box center [1108, 94] width 85 height 26
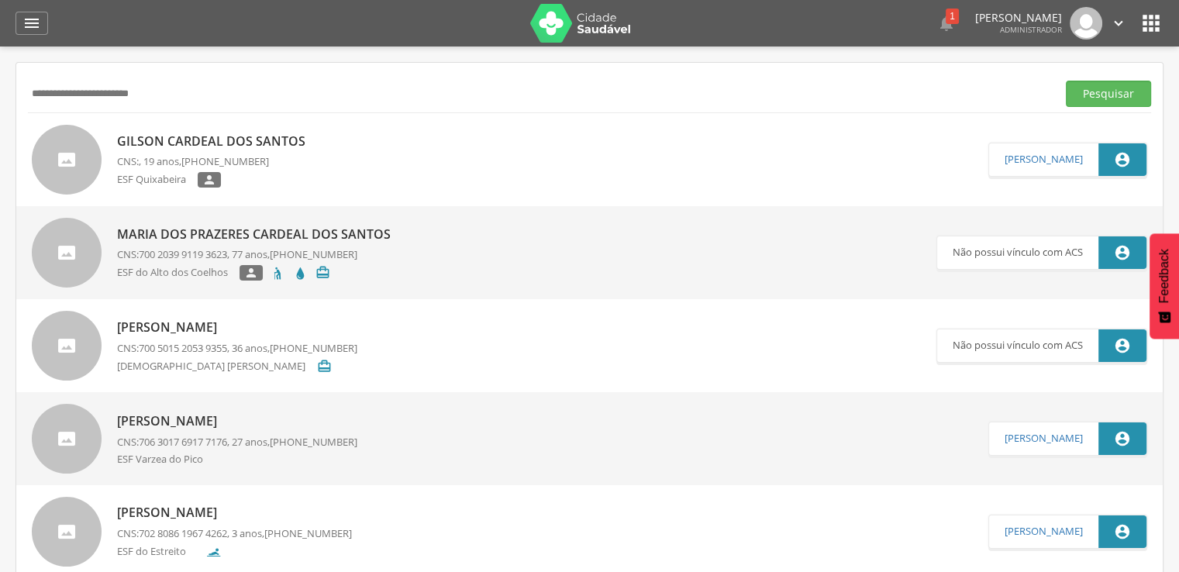
click at [309, 147] on link "Gilson Cardeal dos Santos CNS: , 19 anos, (82) 99658-9856 ESF Quixabeira " at bounding box center [510, 160] width 957 height 70
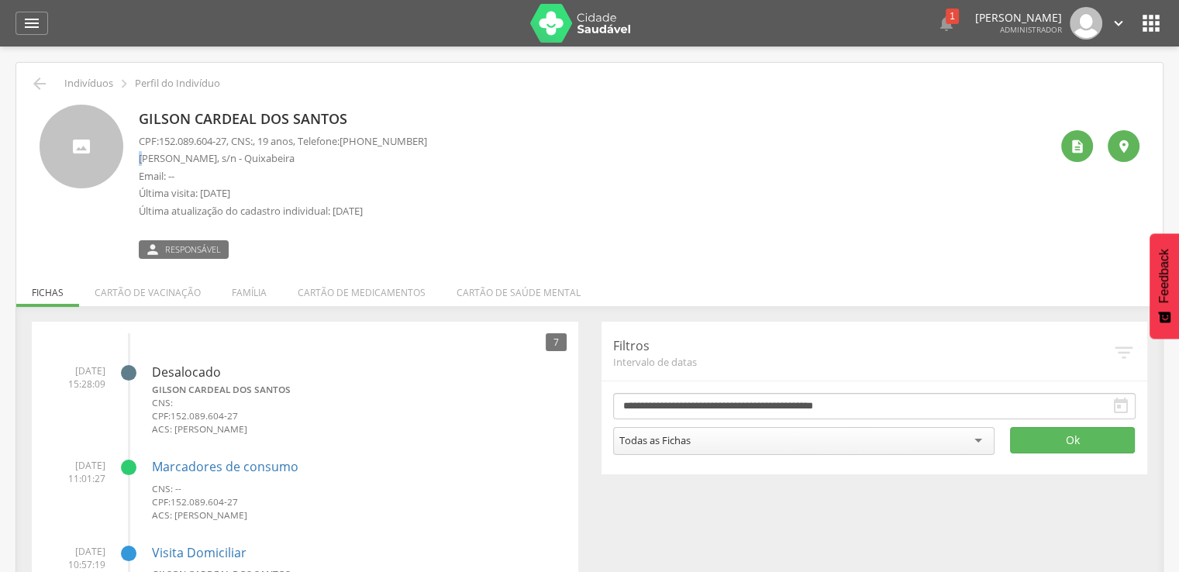
drag, startPoint x: 138, startPoint y: 155, endPoint x: 224, endPoint y: 157, distance: 86.1
click at [150, 155] on p "Pau Ferro, s/n - Quixabeira" at bounding box center [283, 158] width 288 height 15
click at [171, 156] on p "Pau Ferro, s/n - Quixabeira" at bounding box center [283, 158] width 288 height 15
click at [359, 162] on p "Pau Ferro, s/n - Quixabeira" at bounding box center [283, 158] width 288 height 15
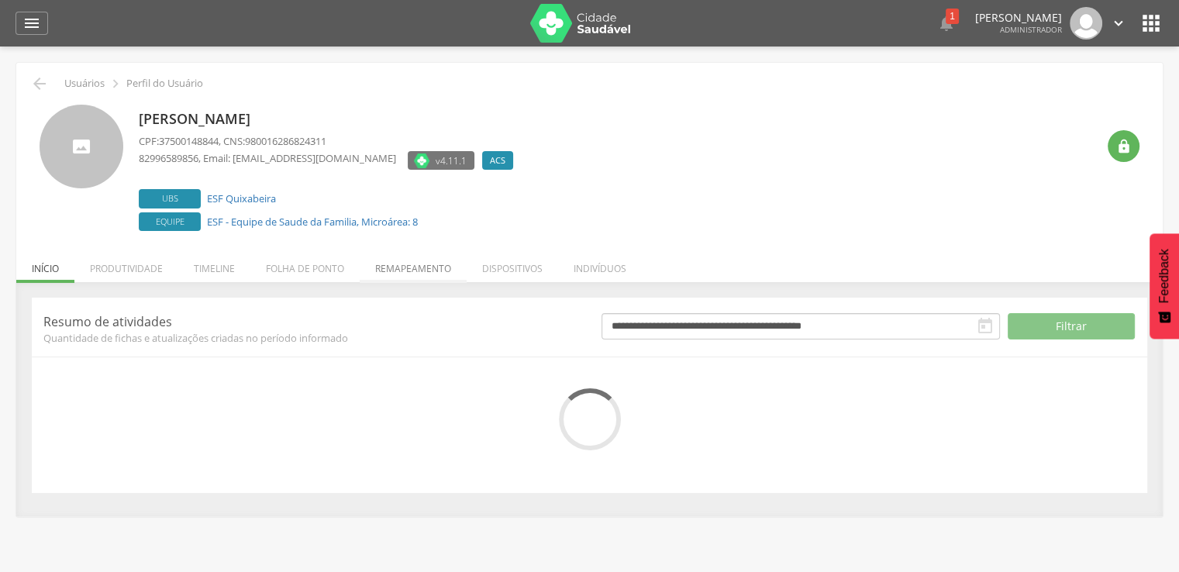
click at [406, 280] on li "Remapeamento" at bounding box center [413, 265] width 107 height 36
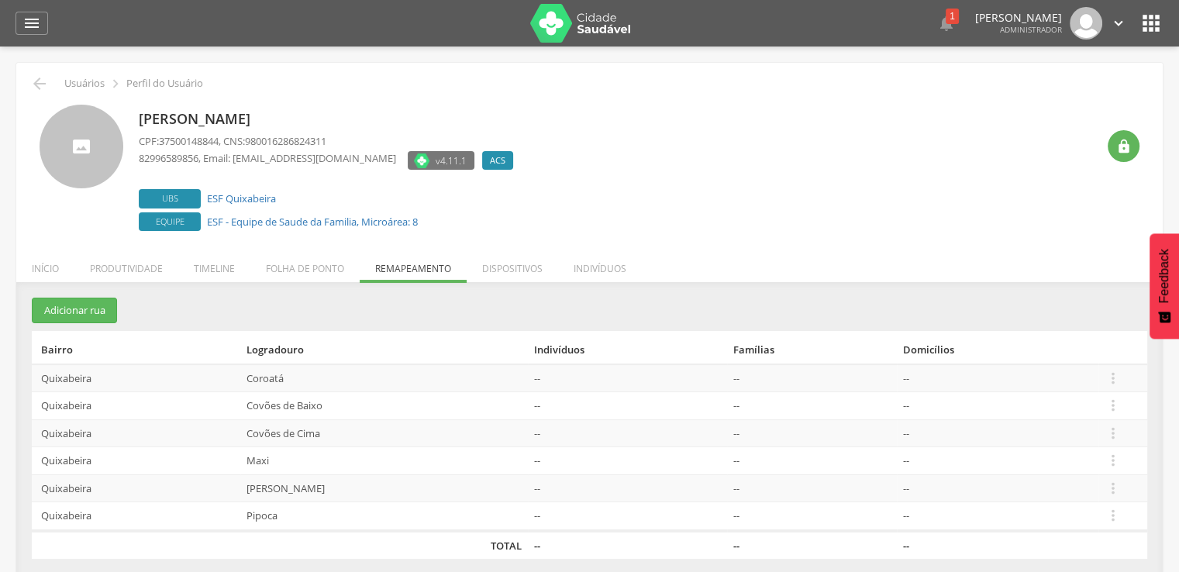
click at [1137, 403] on td " Editar Alocar famílias Desalocar famílias Desvincular ACS" at bounding box center [1123, 406] width 49 height 28
click at [1102, 401] on td " Editar Alocar famílias Desalocar famílias Desvincular ACS" at bounding box center [1123, 406] width 49 height 28
click at [1107, 401] on icon "" at bounding box center [1113, 405] width 17 height 17
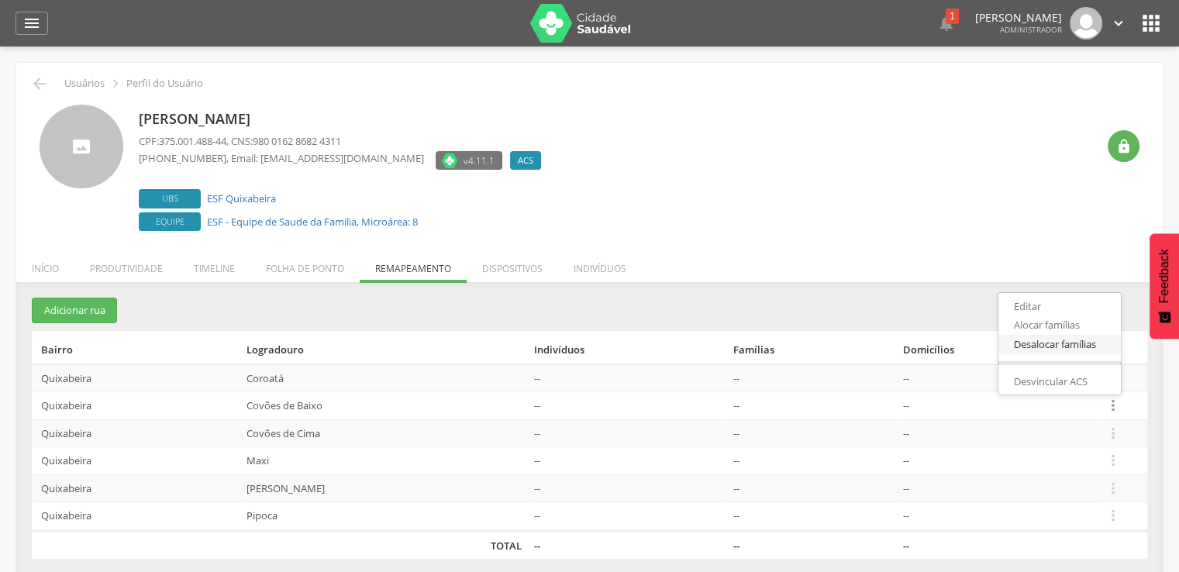
click at [1099, 348] on link "Desalocar famílias" at bounding box center [1060, 344] width 123 height 19
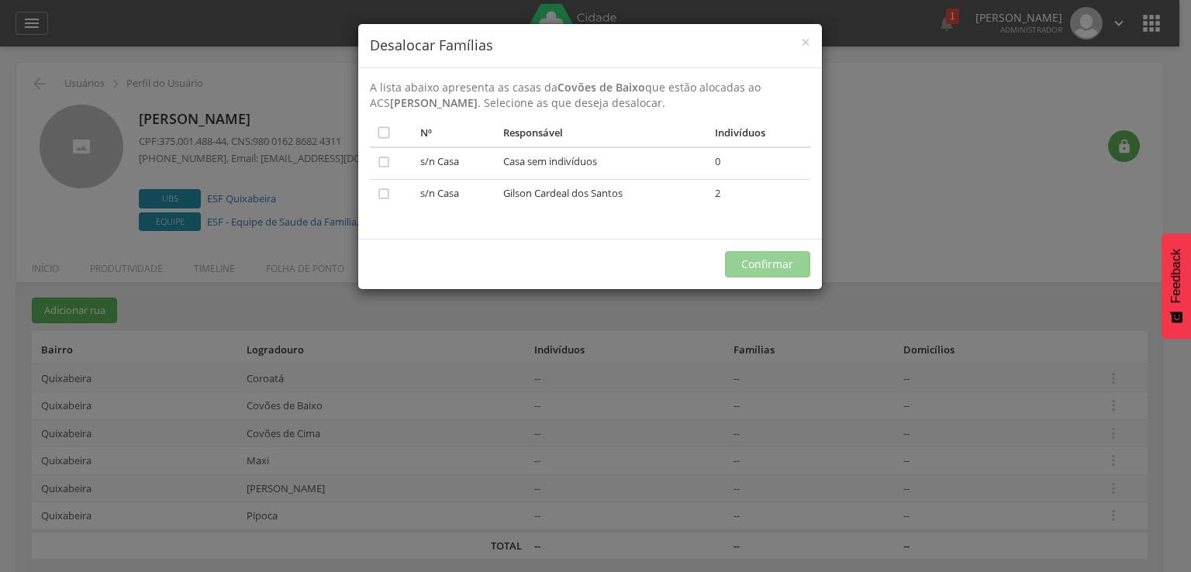
click at [1041, 369] on div "× Desalocar Famílias A lista abaixo apresenta as casas da Covões de Baixo que e…" at bounding box center [595, 286] width 1191 height 572
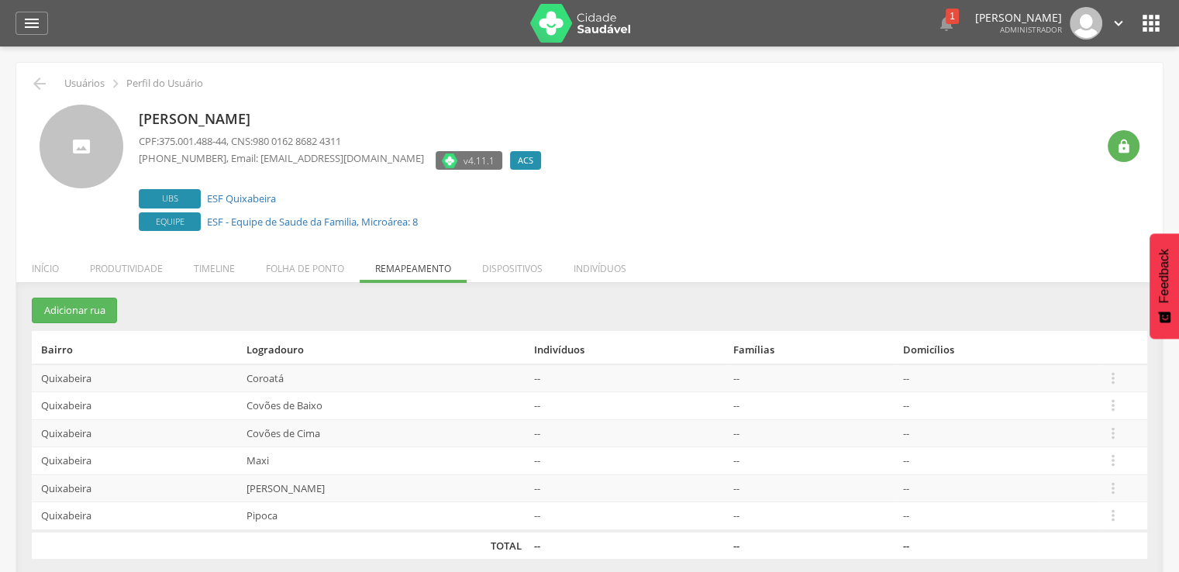
click at [1130, 492] on td " Editar Alocar famílias Desalocar famílias Desvincular ACS" at bounding box center [1123, 489] width 49 height 28
click at [1105, 488] on icon "" at bounding box center [1113, 488] width 17 height 17
click at [1094, 433] on link "Desalocar famílias" at bounding box center [1060, 427] width 123 height 19
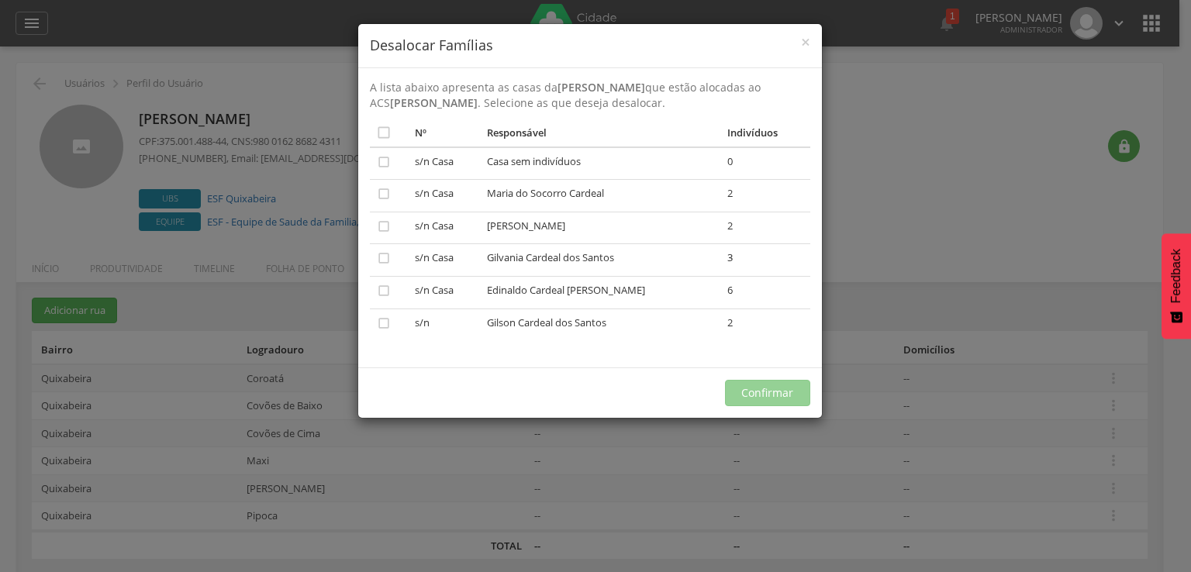
click at [709, 329] on td "Gilson Cardeal dos Santos" at bounding box center [601, 325] width 240 height 32
click at [602, 312] on td "Gilson Cardeal dos Santos" at bounding box center [601, 325] width 240 height 32
click at [508, 317] on td "Gilson Cardeal dos Santos" at bounding box center [601, 325] width 240 height 32
click at [493, 436] on div "× Desalocar Famílias A lista abaixo apresenta as casas da Pau Ferro que estão a…" at bounding box center [595, 286] width 1191 height 572
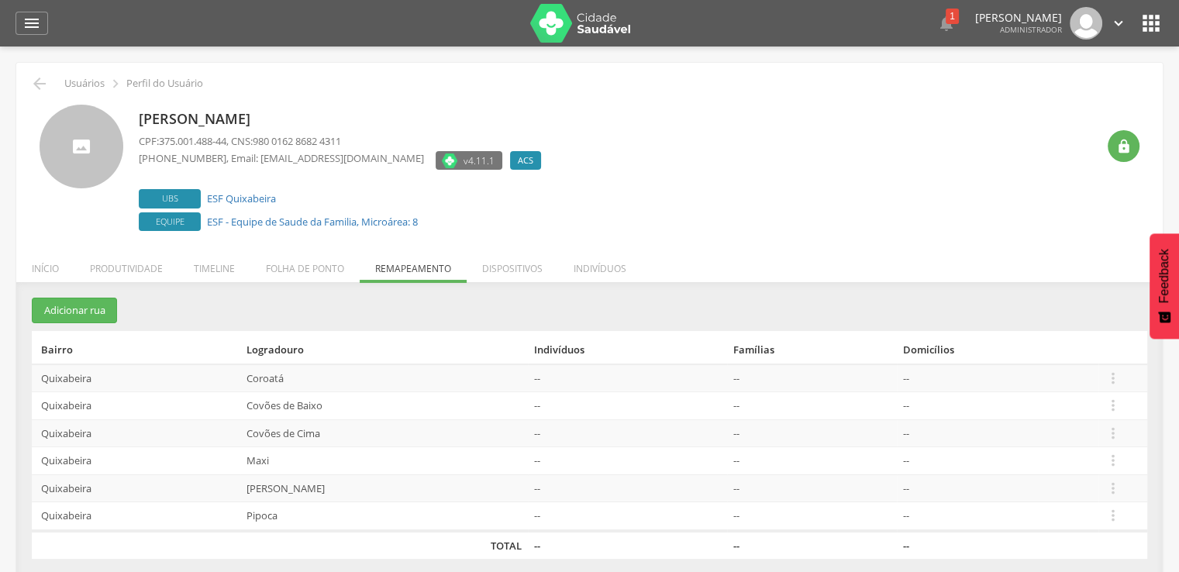
click at [1123, 493] on td " Editar Alocar famílias Desalocar famílias Desvincular ACS" at bounding box center [1123, 489] width 49 height 28
click at [1113, 485] on icon "" at bounding box center [1113, 488] width 17 height 17
click at [1042, 429] on link "Desalocar famílias" at bounding box center [1060, 427] width 123 height 19
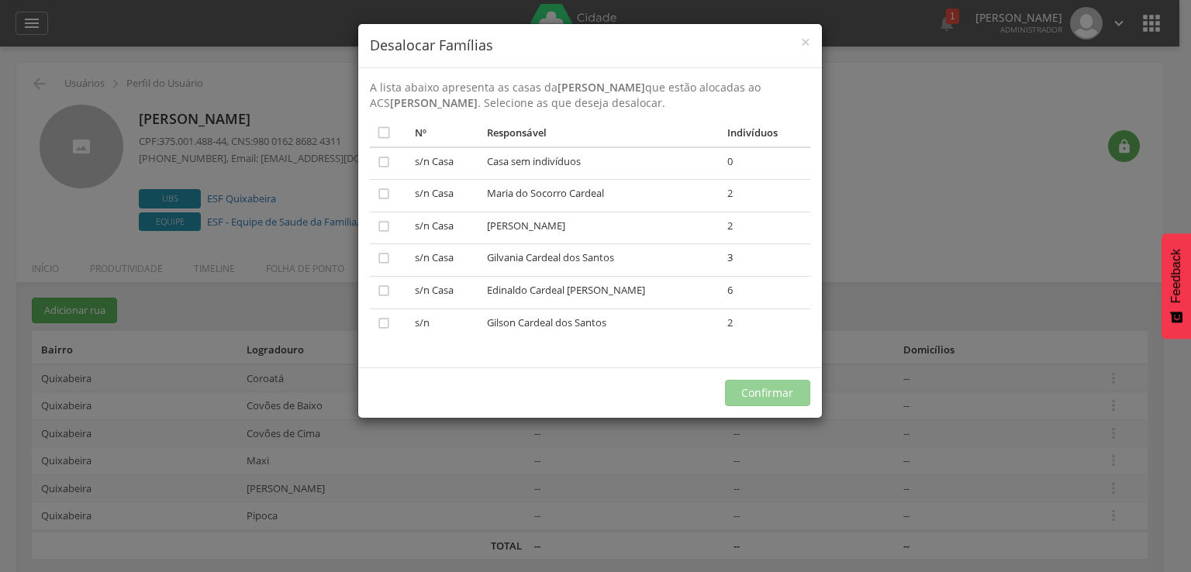
click at [511, 321] on td "Gilson Cardeal dos Santos" at bounding box center [601, 325] width 240 height 32
click at [557, 485] on div "× Desalocar Famílias A lista abaixo apresenta as casas da Pau Ferro que estão a…" at bounding box center [595, 286] width 1191 height 572
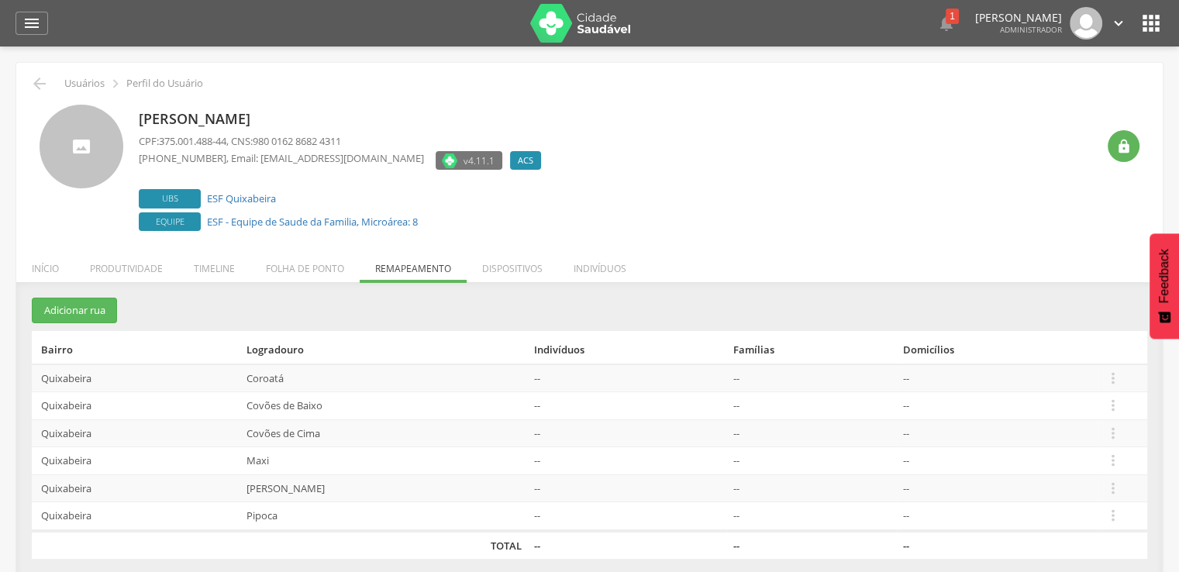
click at [676, 569] on div "**********" at bounding box center [589, 440] width 1147 height 285
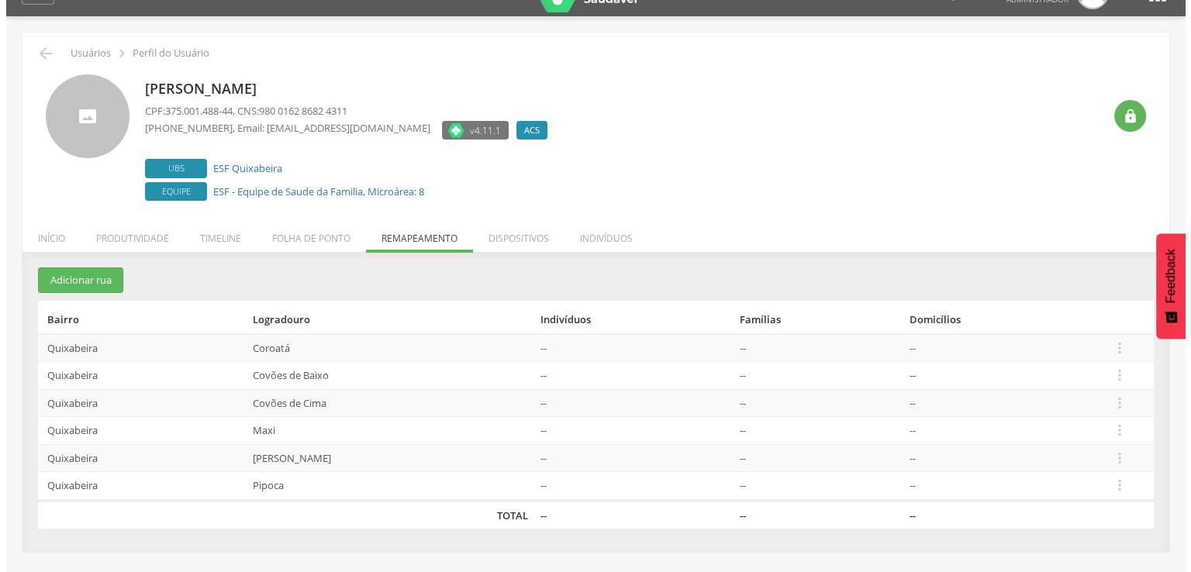
scroll to position [47, 0]
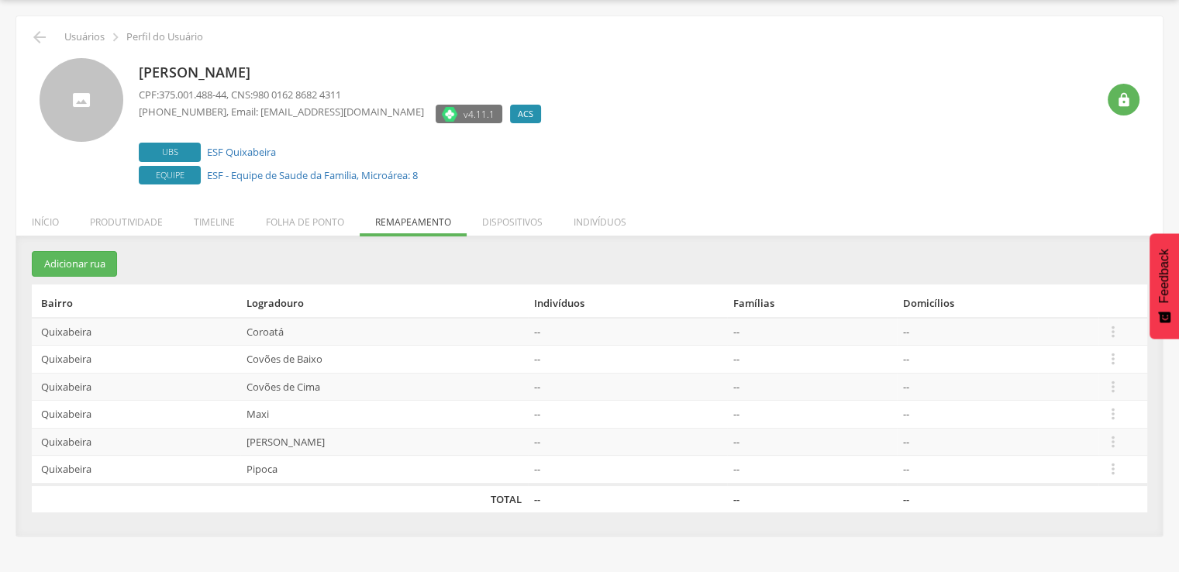
drag, startPoint x: 129, startPoint y: 66, endPoint x: 524, endPoint y: 69, distance: 395.4
click at [524, 69] on div "Maria de Fatima da Silva Lopes Rodrigues CPF: 375.001.488-44 , CNS: 980 0162 86…" at bounding box center [590, 123] width 1100 height 130
click at [750, 81] on div "Maria de Fatima da Silva Lopes Rodrigues CPF: 375.001.488-44 , CNS: 980 0162 86…" at bounding box center [618, 123] width 958 height 130
click at [1113, 354] on icon "" at bounding box center [1113, 358] width 17 height 17
click at [1048, 302] on link "Desalocar famílias" at bounding box center [1060, 297] width 123 height 19
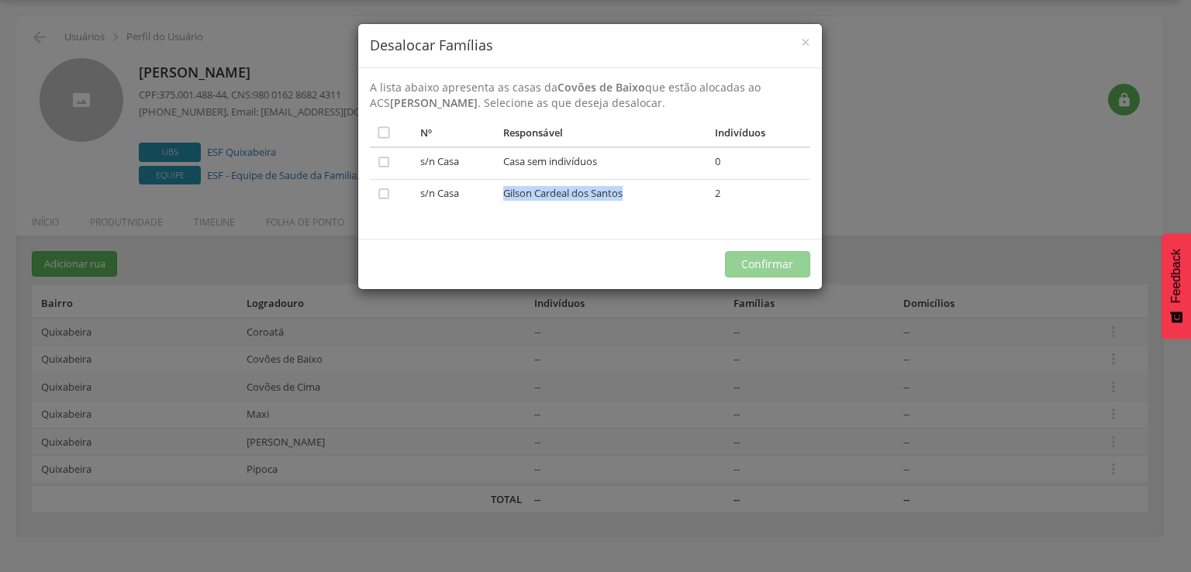
drag, startPoint x: 623, startPoint y: 195, endPoint x: 497, endPoint y: 196, distance: 126.4
click at [497, 196] on td "Gilson Cardeal dos Santos" at bounding box center [603, 196] width 212 height 32
drag, startPoint x: 607, startPoint y: 85, endPoint x: 595, endPoint y: 91, distance: 13.6
click at [595, 91] on strong "Covões de Baixo" at bounding box center [601, 87] width 88 height 15
click at [481, 358] on div "× Desalocar Famílias A lista abaixo apresenta as casas da Covões de Baixo que e…" at bounding box center [595, 286] width 1191 height 572
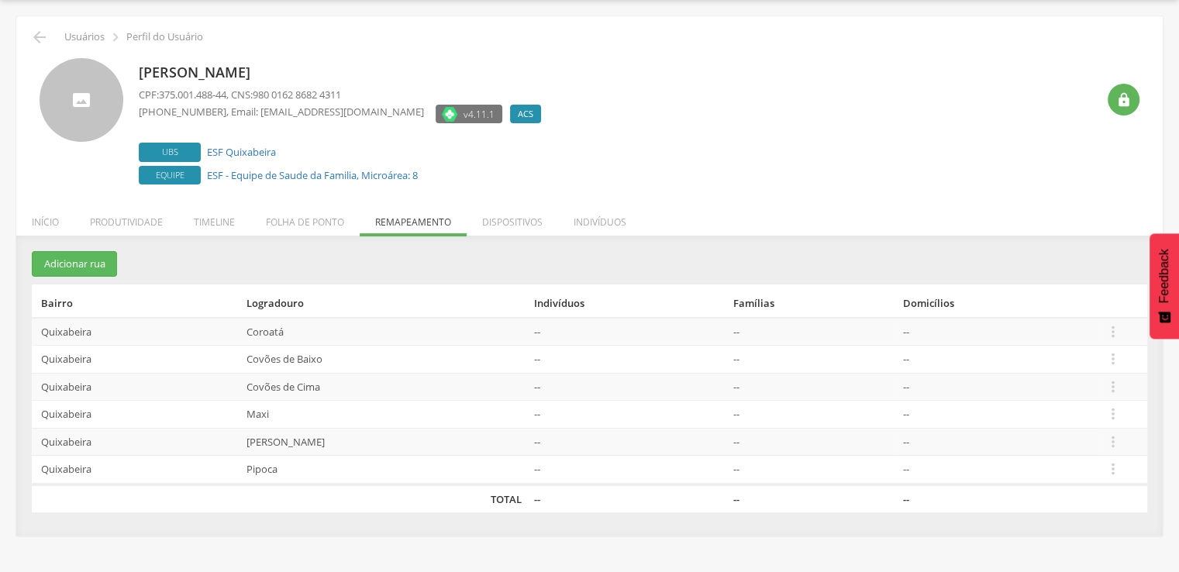
click at [1106, 429] on td " Editar Alocar famílias Desalocar famílias Desvincular ACS" at bounding box center [1123, 442] width 49 height 28
click at [1111, 435] on icon "" at bounding box center [1113, 441] width 17 height 17
click at [1023, 387] on link "Desalocar famílias" at bounding box center [1060, 380] width 123 height 19
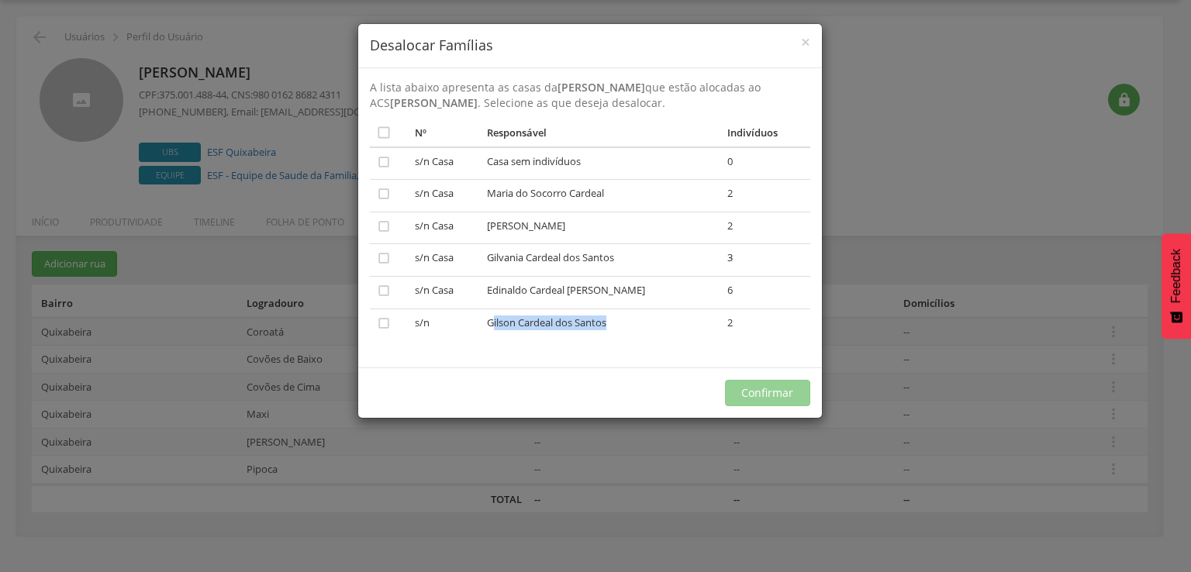
drag, startPoint x: 623, startPoint y: 326, endPoint x: 501, endPoint y: 323, distance: 122.5
click at [501, 323] on td "Gilson Cardeal dos Santos" at bounding box center [601, 325] width 240 height 32
click at [576, 93] on strong "Pau Ferro" at bounding box center [601, 87] width 88 height 15
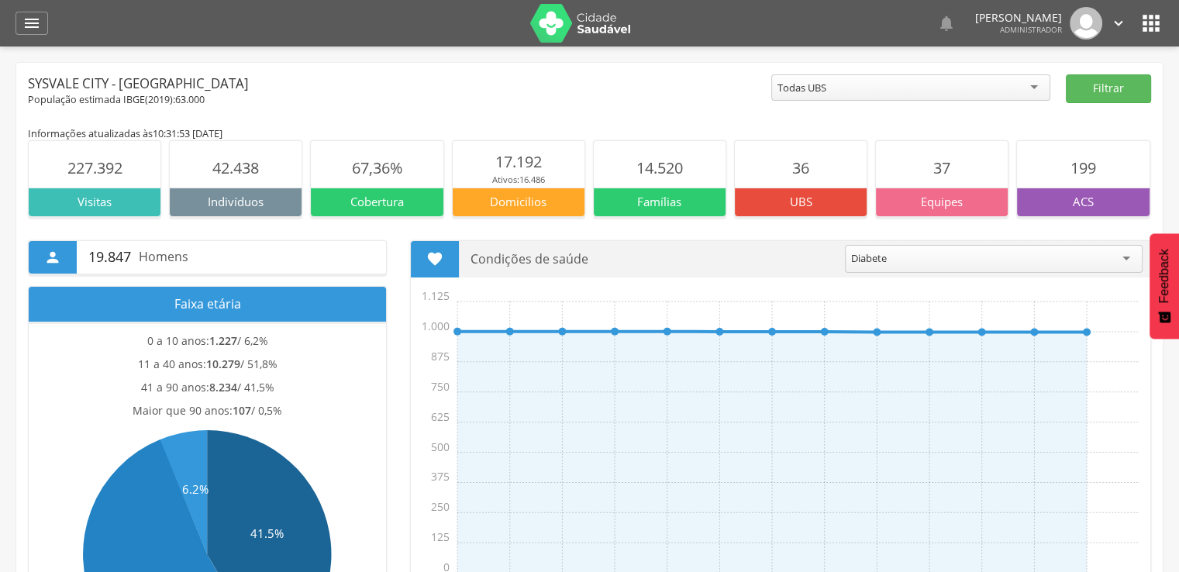
click at [1149, 17] on icon "" at bounding box center [1151, 23] width 25 height 25
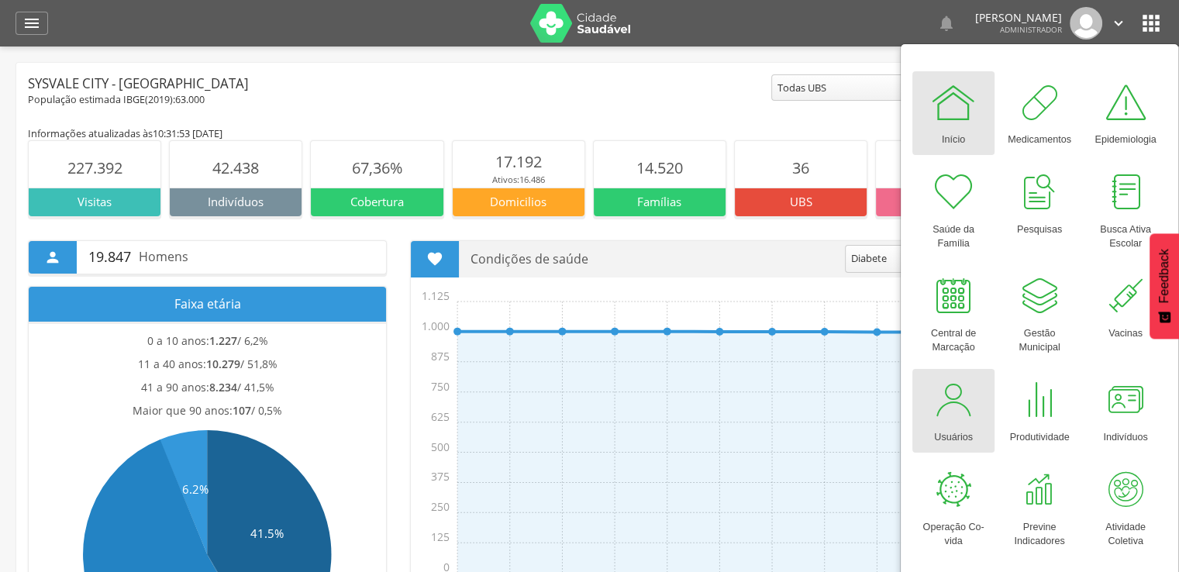
click at [954, 420] on div at bounding box center [953, 400] width 47 height 47
